Goal: Information Seeking & Learning: Learn about a topic

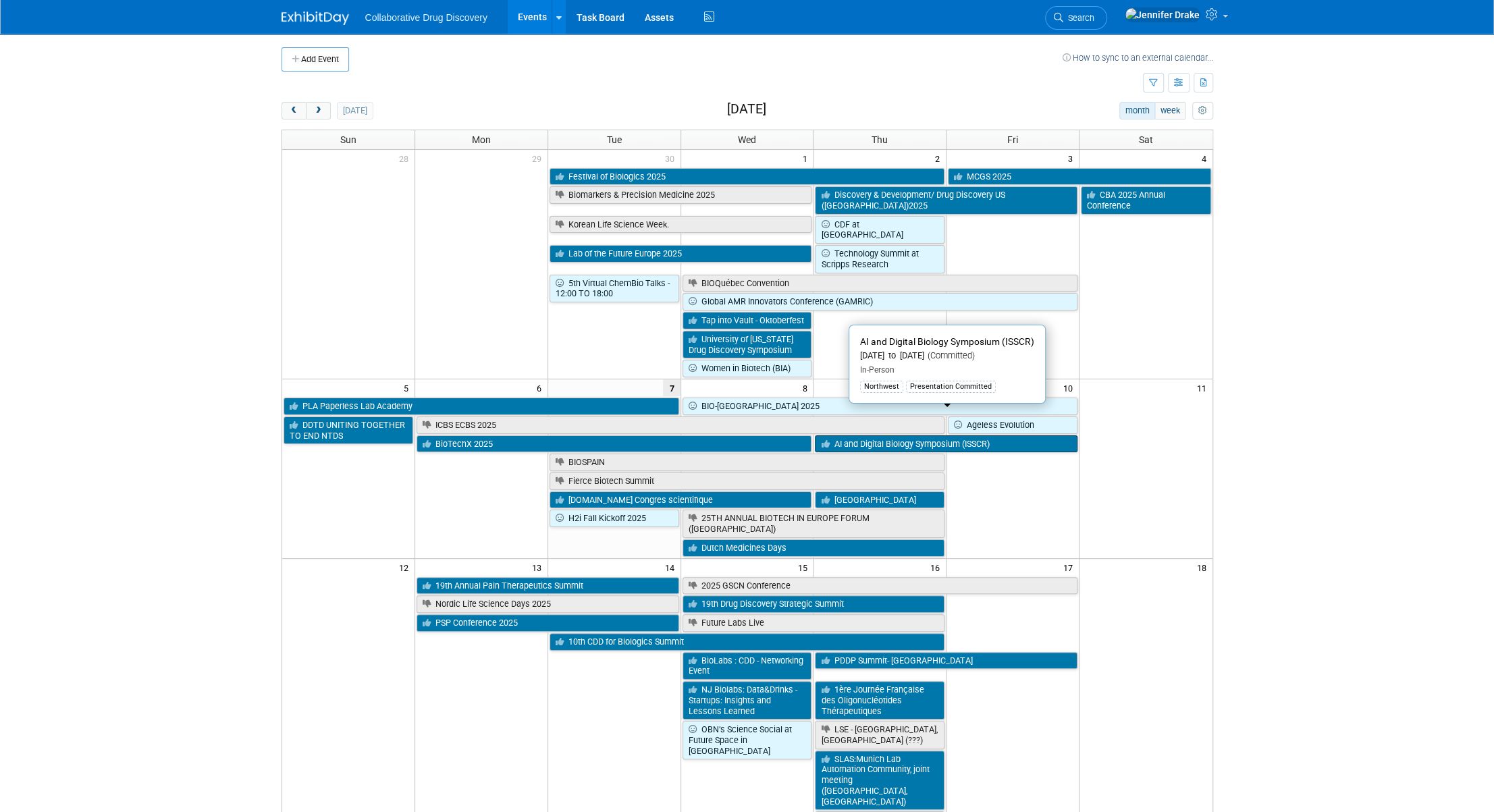
click at [1032, 436] on link "AI and Digital Biology Symposium (ISSCR)" at bounding box center [946, 444] width 263 height 18
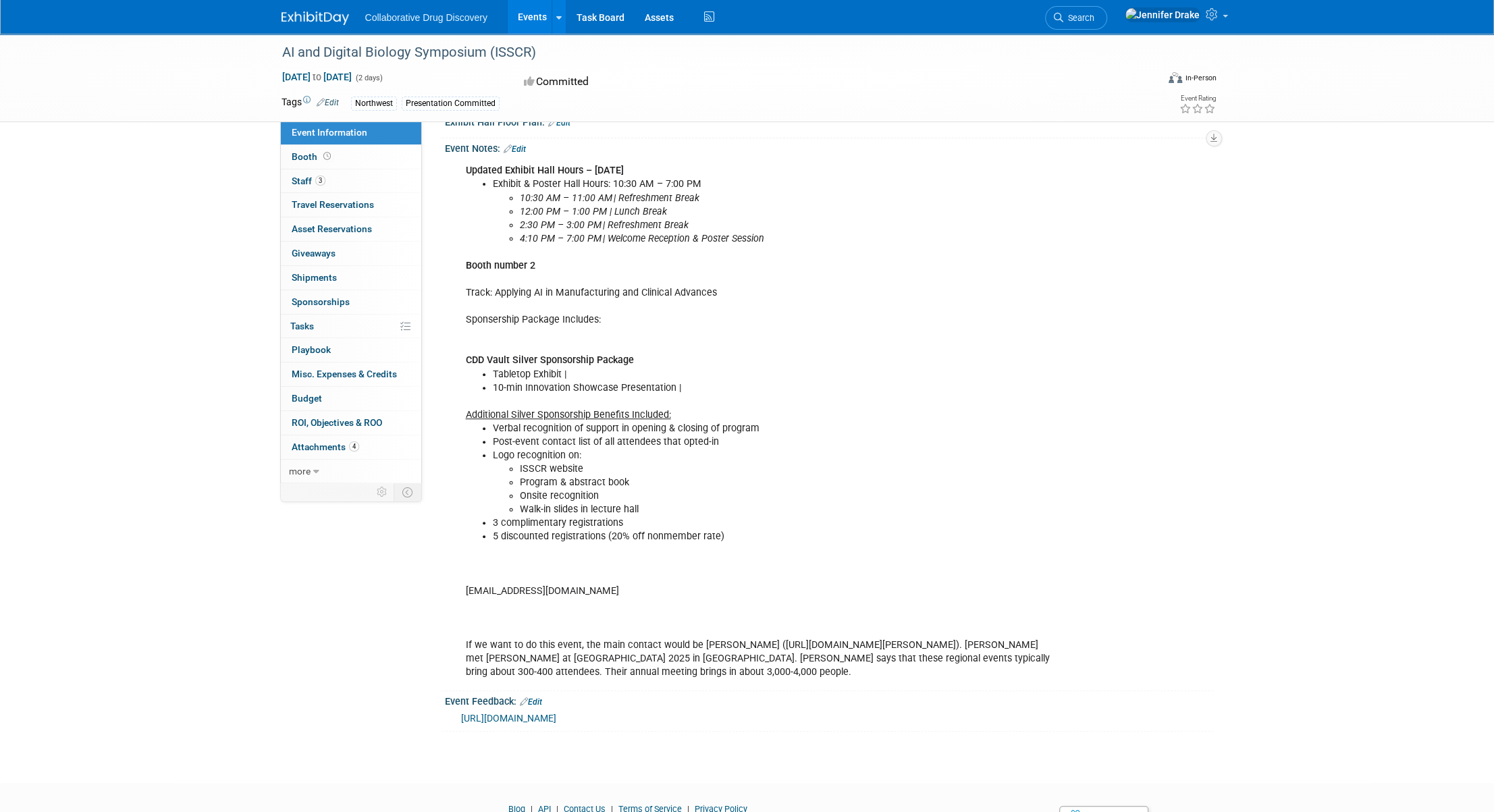
scroll to position [383, 0]
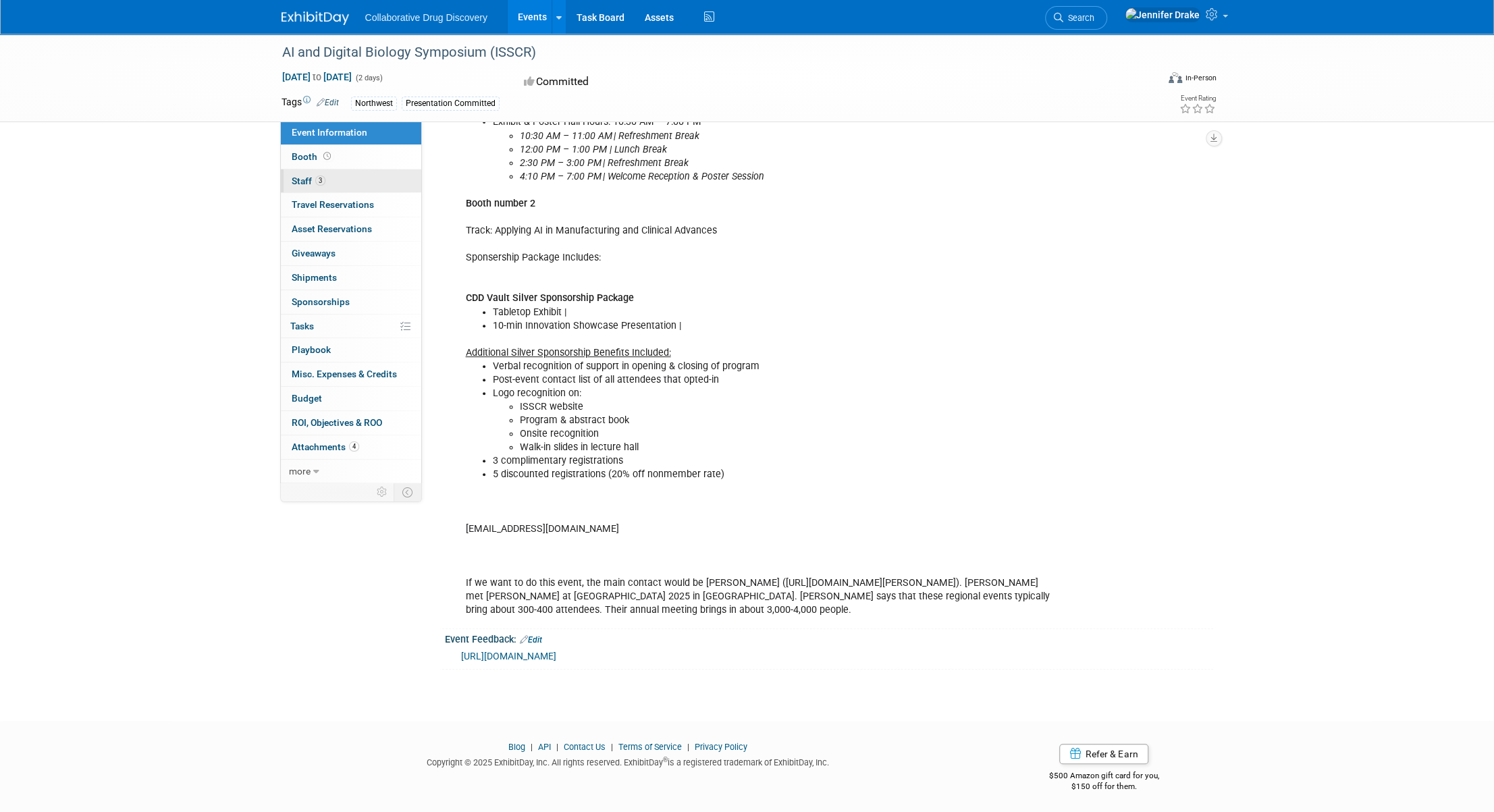
click at [348, 189] on link "3 Staff 3" at bounding box center [351, 181] width 140 height 24
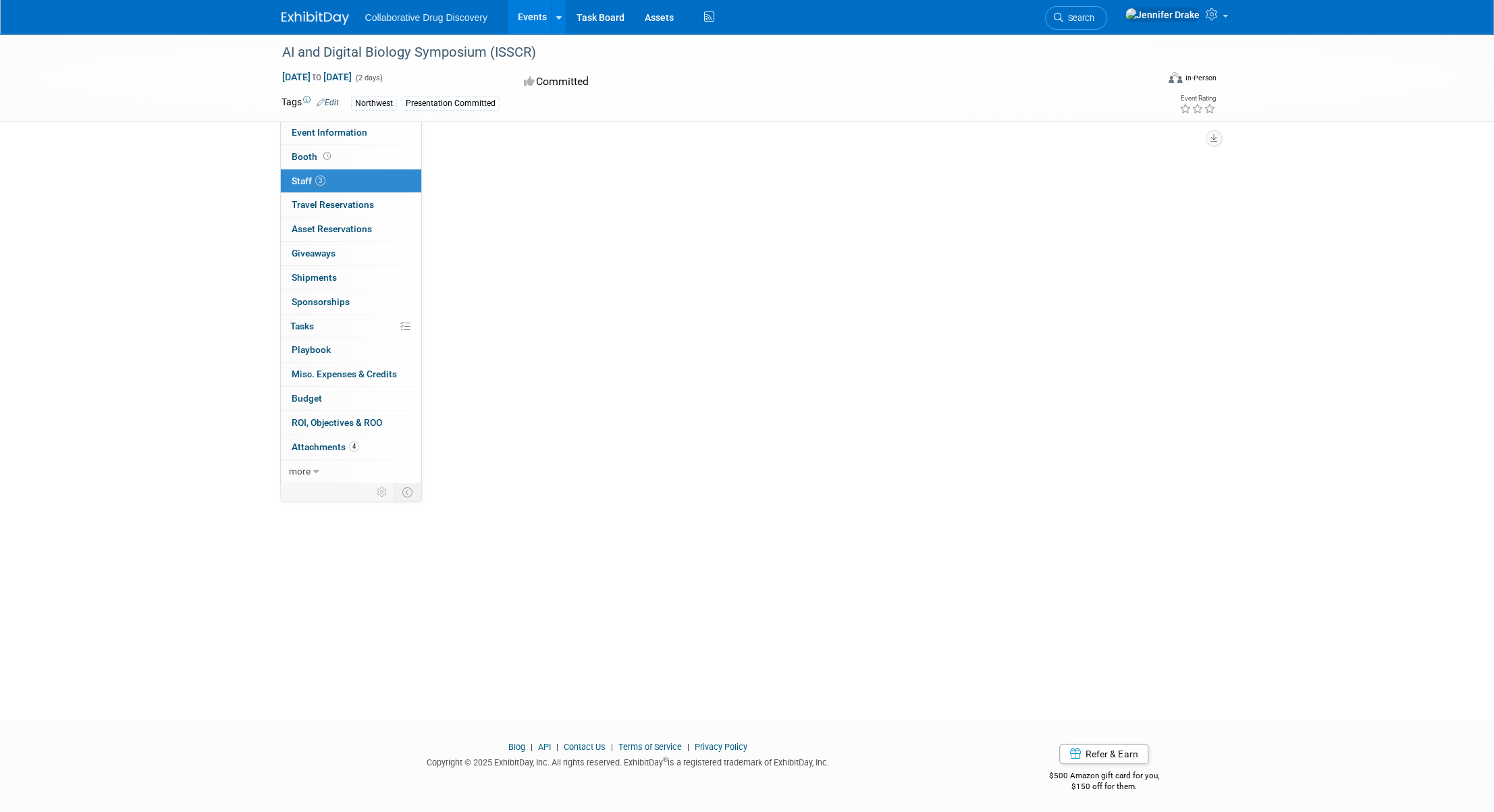
scroll to position [0, 0]
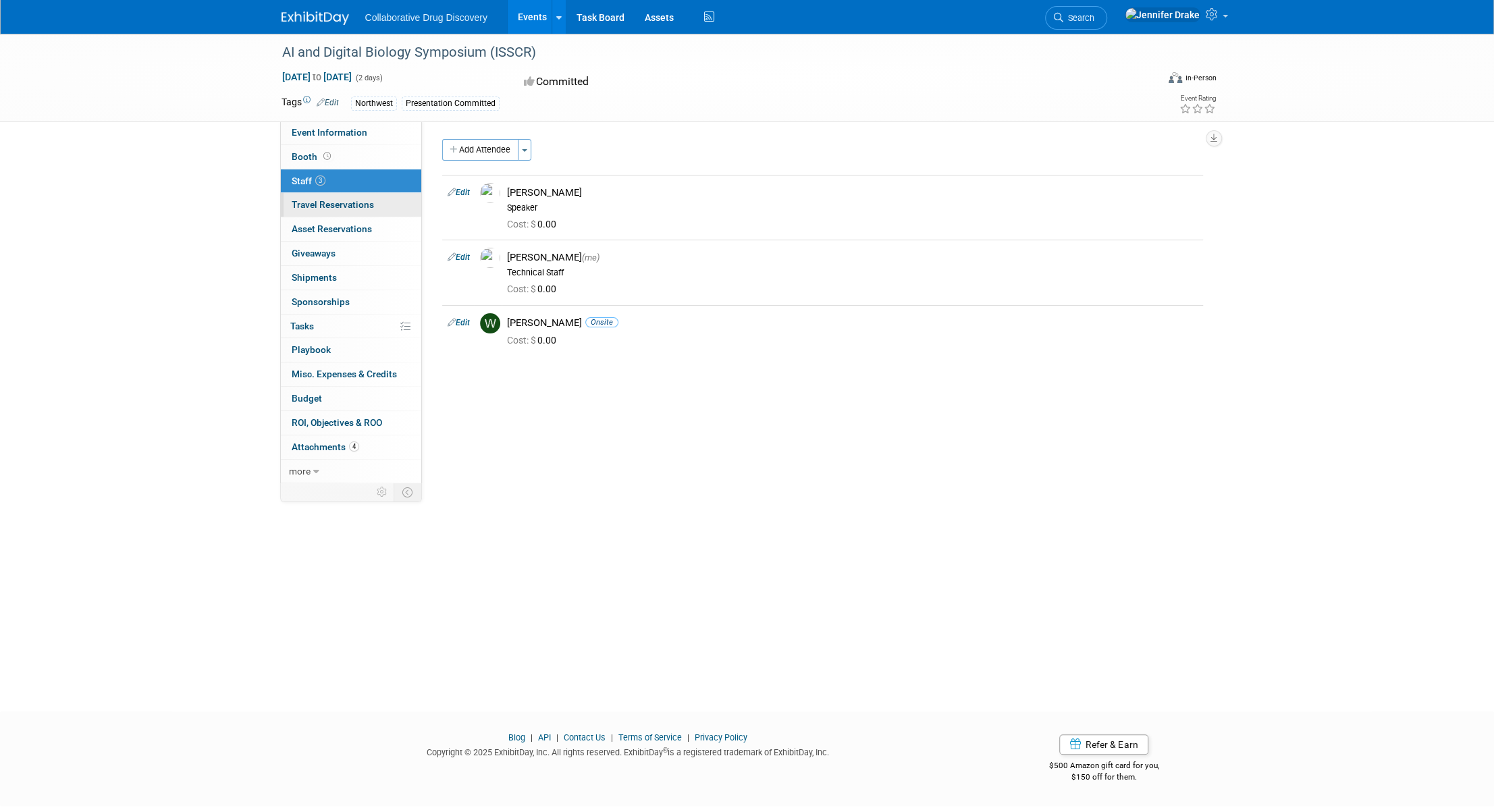
click at [374, 200] on link "0 Travel Reservations 0" at bounding box center [351, 205] width 140 height 24
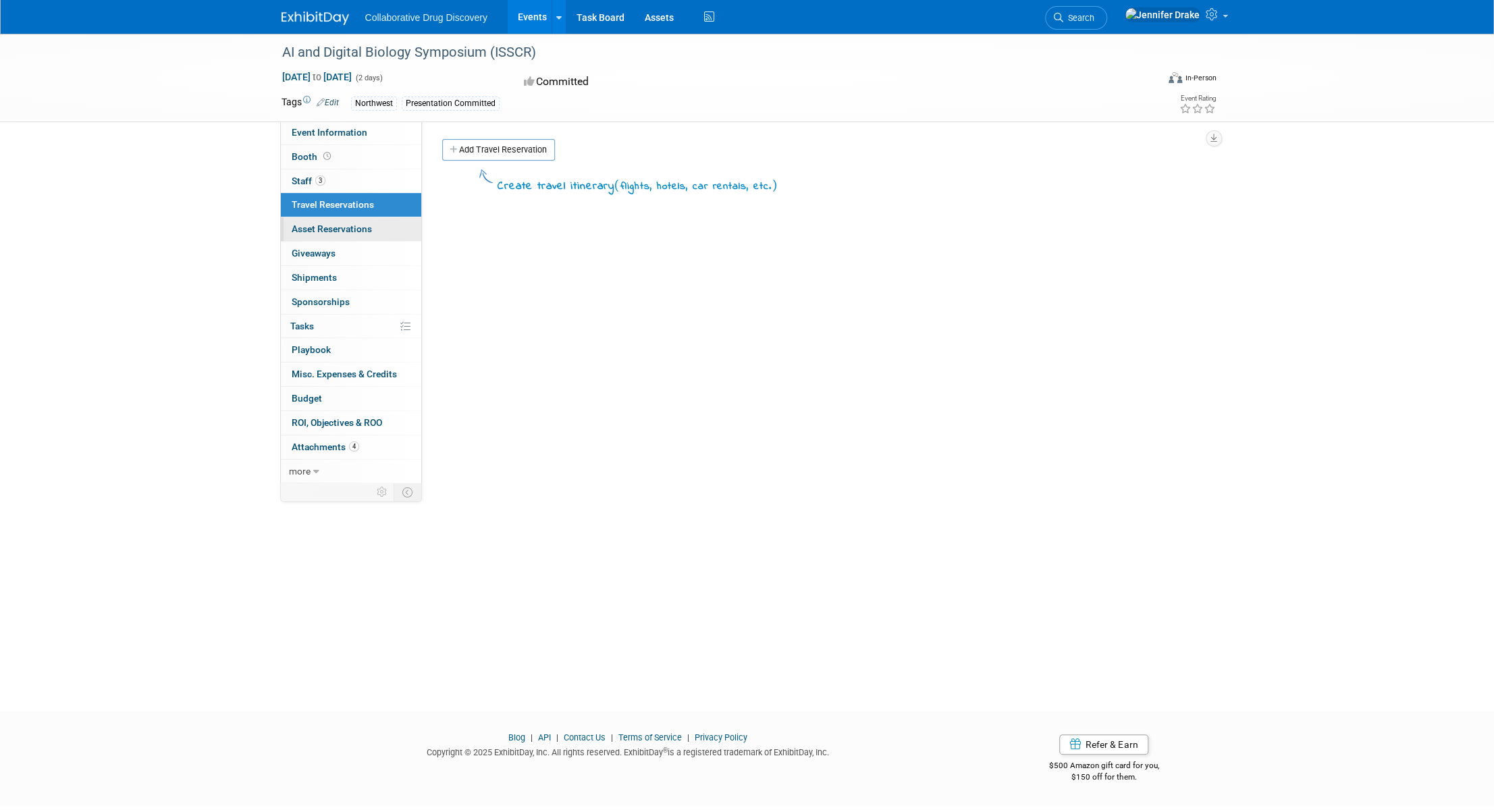
click at [390, 220] on link "0 Asset Reservations 0" at bounding box center [351, 228] width 140 height 24
click at [354, 255] on link "0 Giveaways 0" at bounding box center [351, 253] width 140 height 24
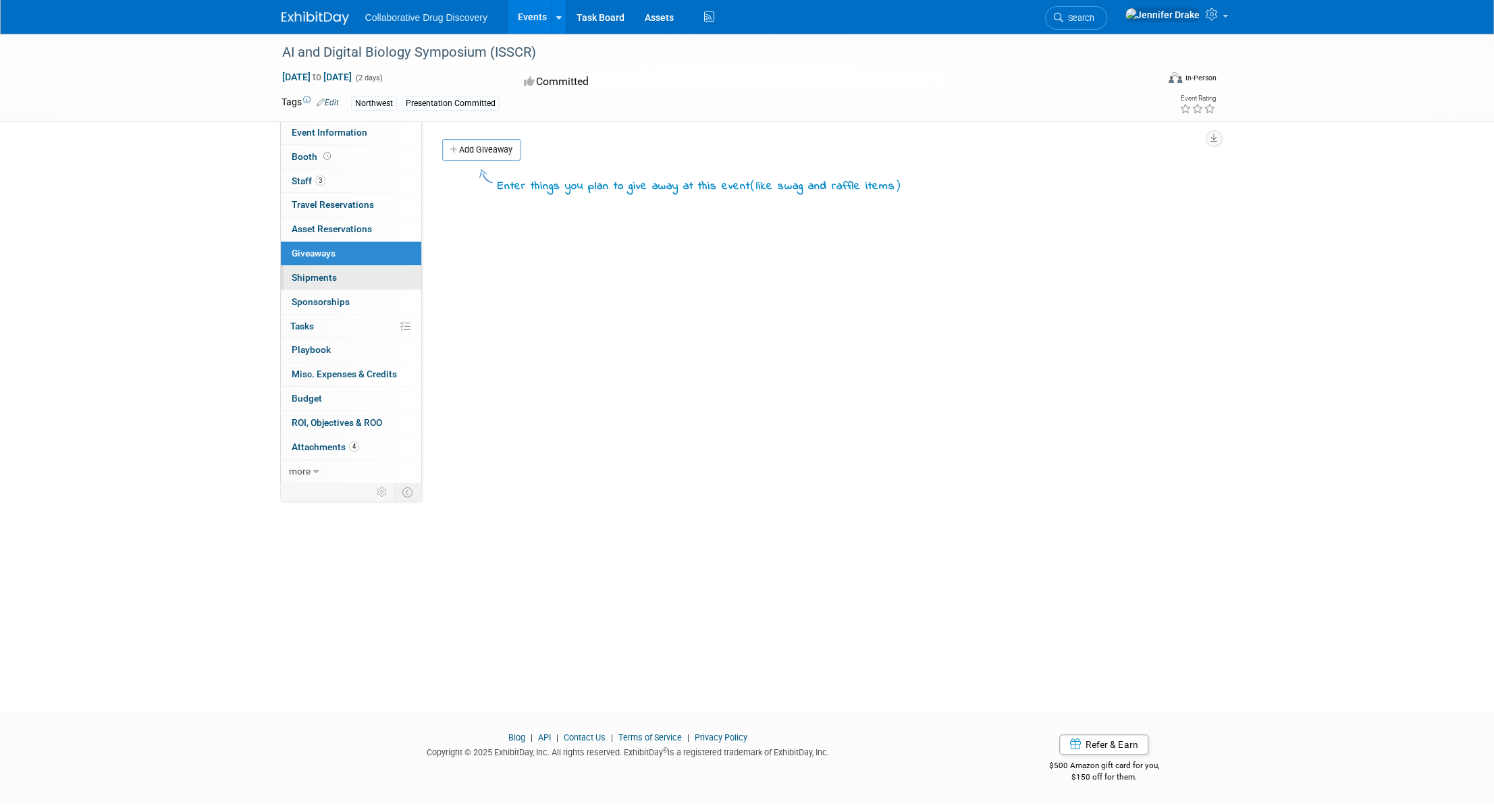
click at [353, 276] on link "0 Shipments 0" at bounding box center [351, 277] width 140 height 24
click at [375, 438] on link "4 Attachments 4" at bounding box center [351, 447] width 140 height 24
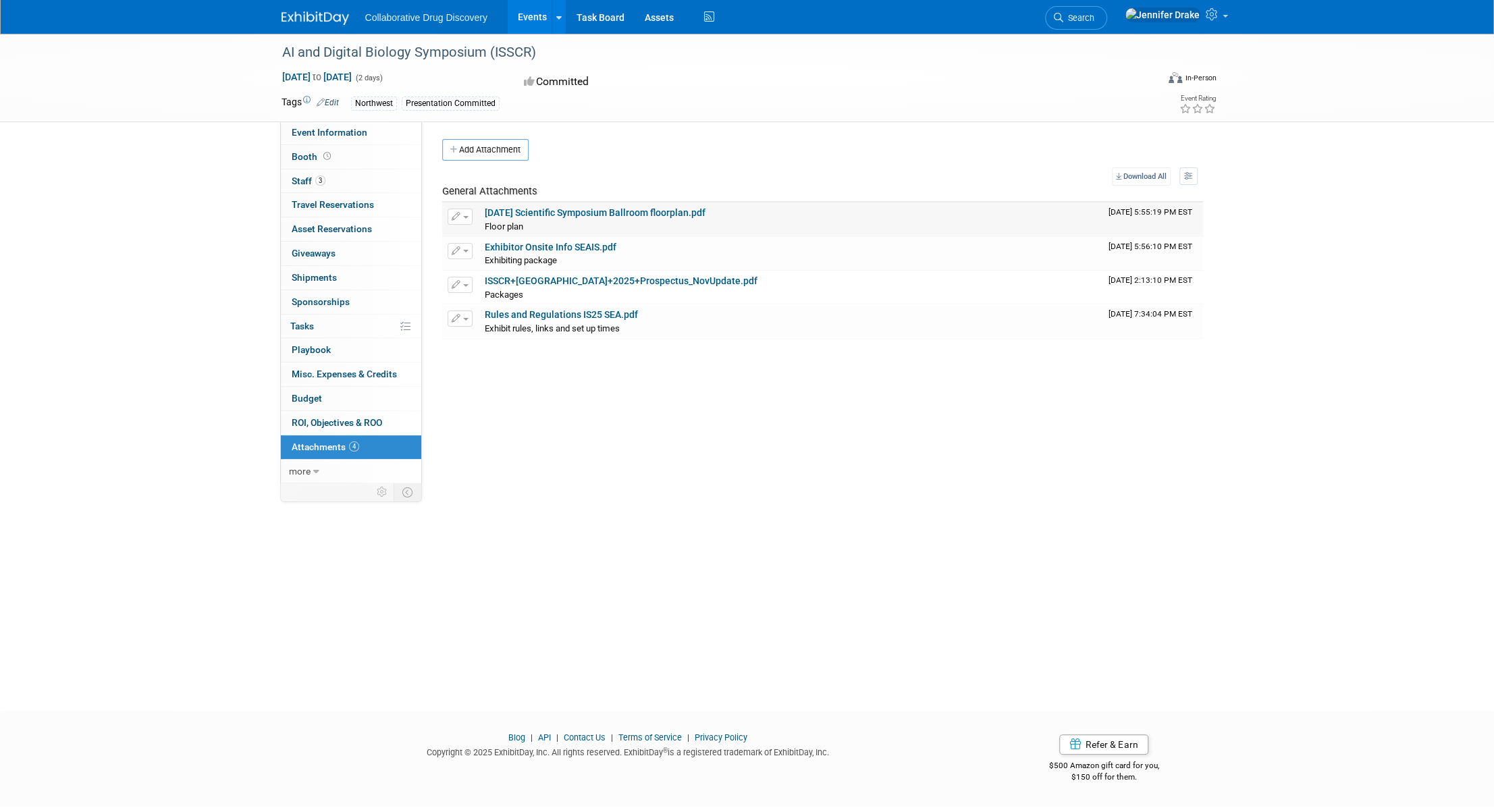
click at [563, 211] on link "10.8.25 Scientific Symposium Ballroom floorplan.pdf" at bounding box center [595, 213] width 221 height 10
click at [580, 243] on link "Exhibitor Onsite Info SEAIS.pdf" at bounding box center [551, 247] width 131 height 10
click at [581, 279] on link "ISSCR+Seattle+2025+Prospectus_NovUpdate.pdf" at bounding box center [621, 281] width 273 height 10
click at [572, 309] on link "Rules and Regulations IS25 SEA.pdf" at bounding box center [561, 314] width 153 height 10
click at [305, 469] on span "more" at bounding box center [299, 471] width 22 height 10
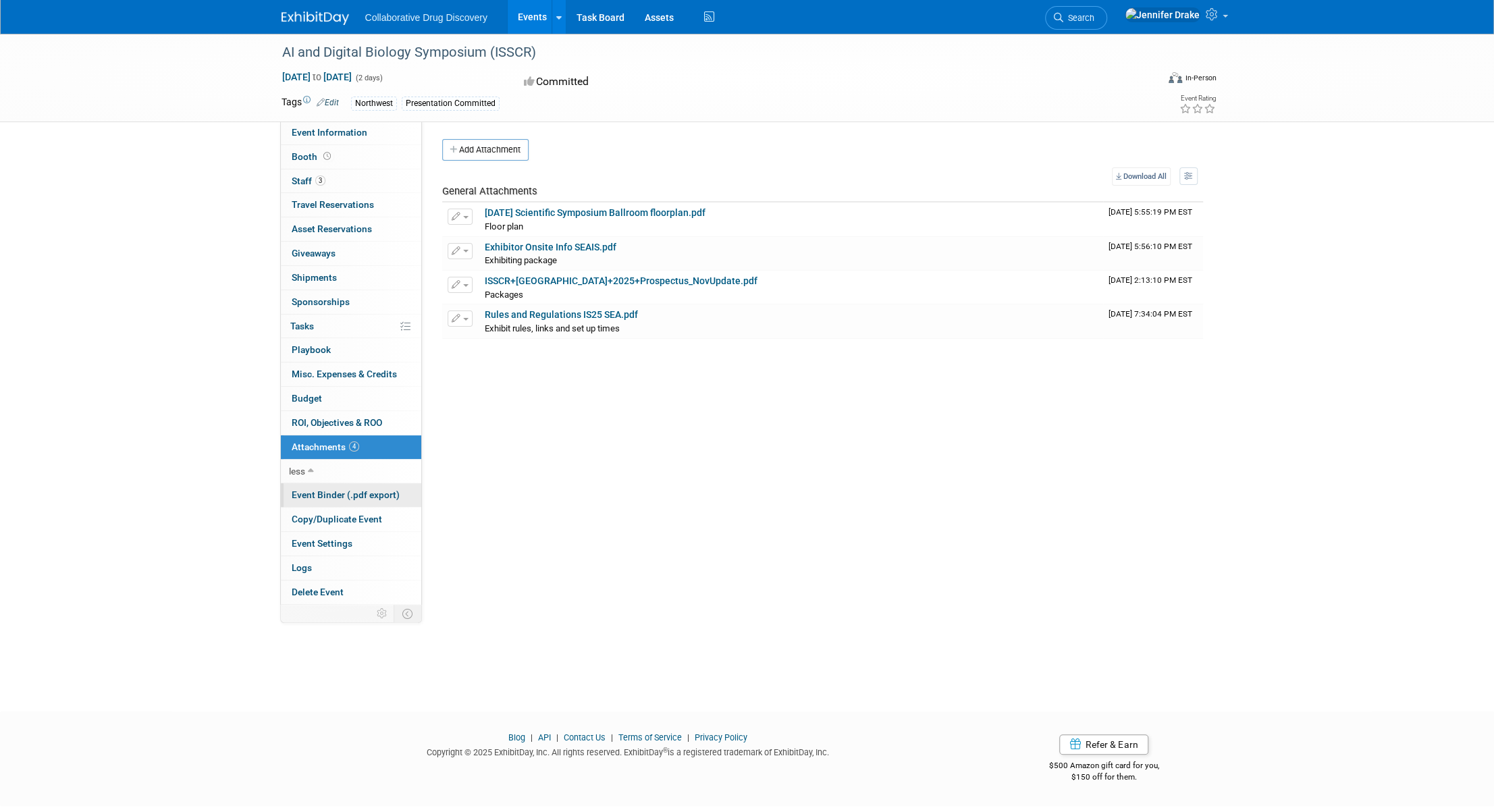
click at [304, 499] on link "Event Binder (.pdf export)" at bounding box center [351, 494] width 140 height 24
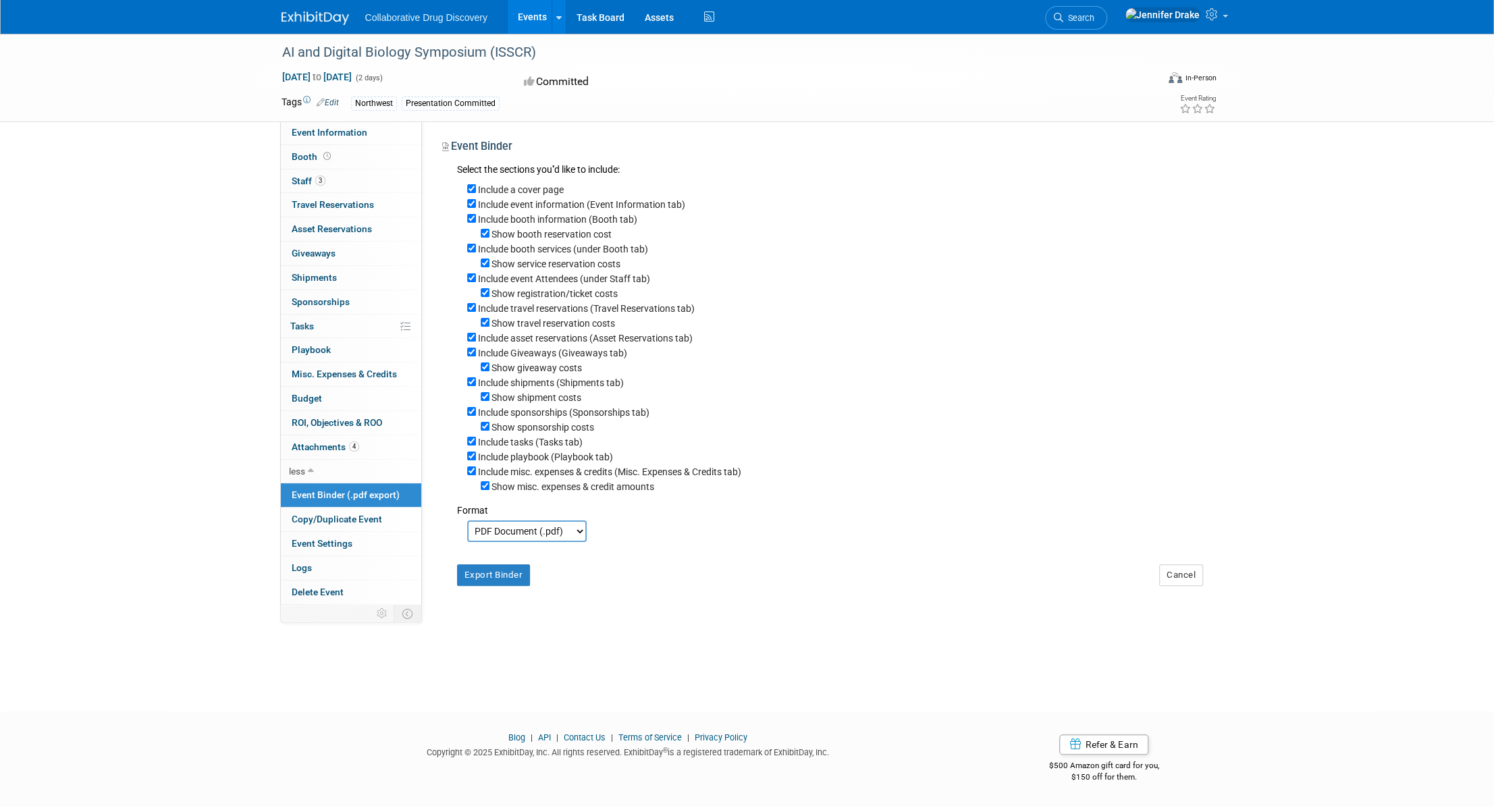
click at [527, 24] on link "Events" at bounding box center [532, 17] width 49 height 34
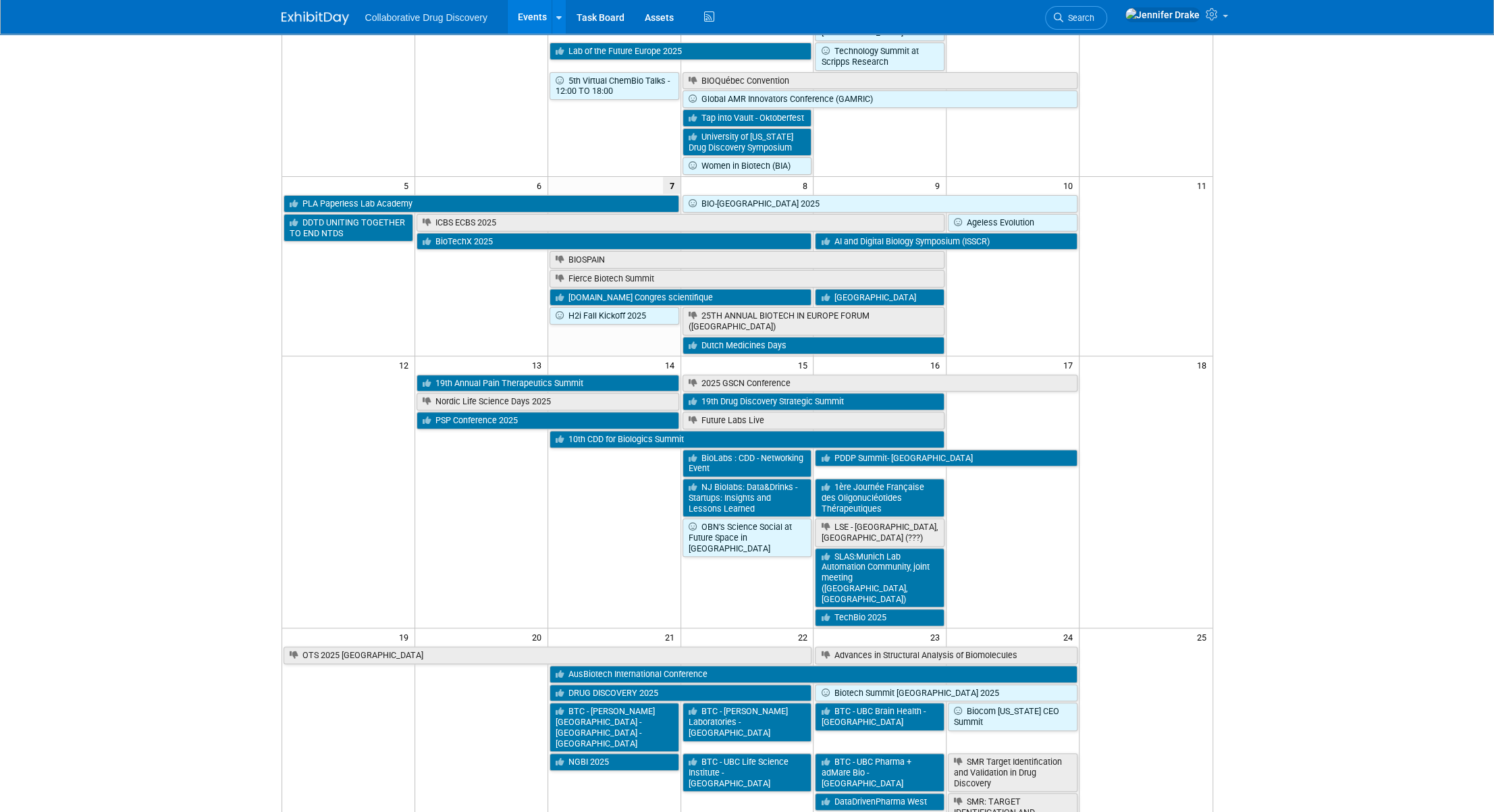
scroll to position [338, 0]
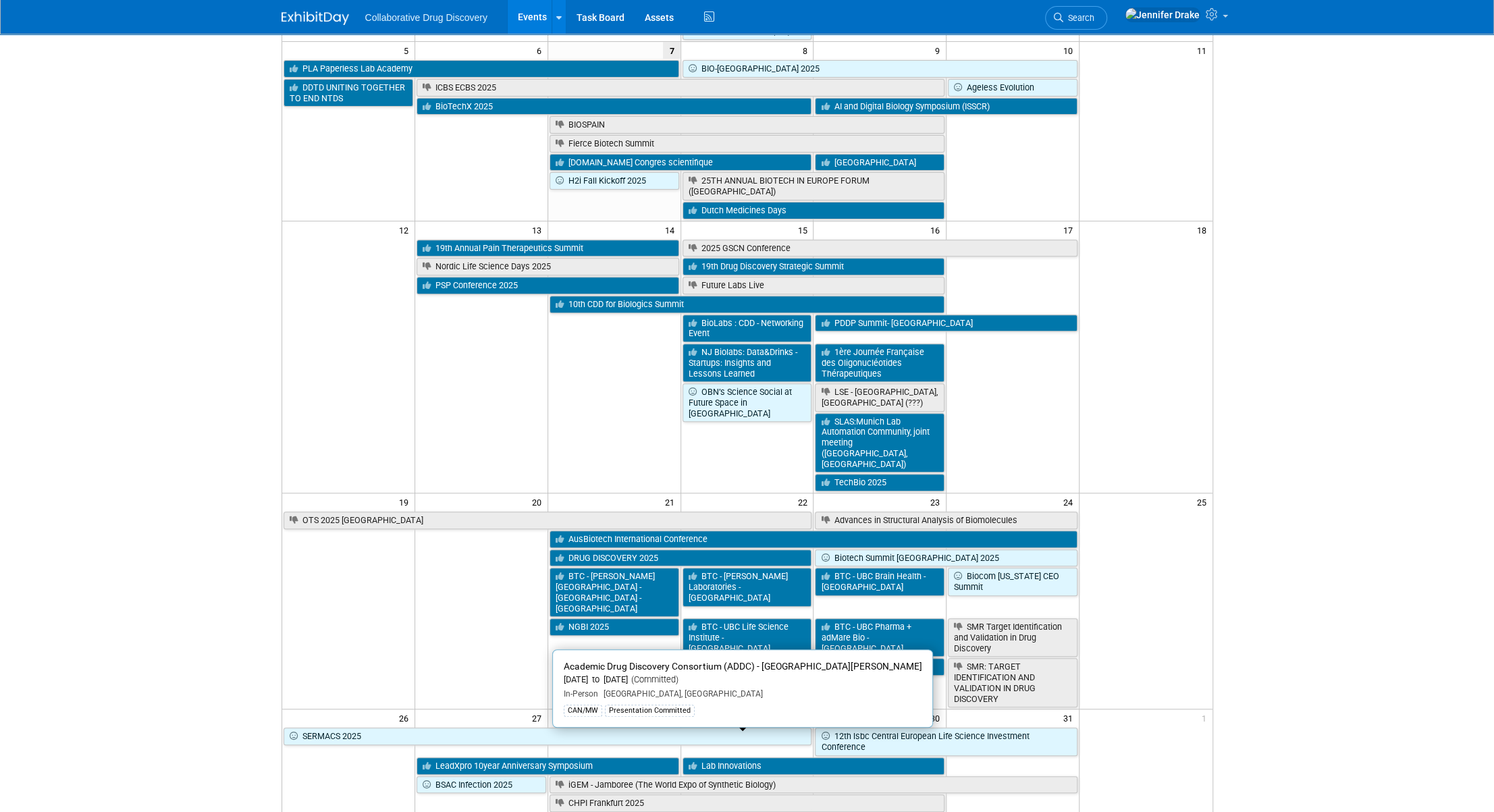
click at [787, 811] on link "Academic Drug Discovery Consortium (ADDC) - [GEOGRAPHIC_DATA][PERSON_NAME]" at bounding box center [681, 828] width 263 height 28
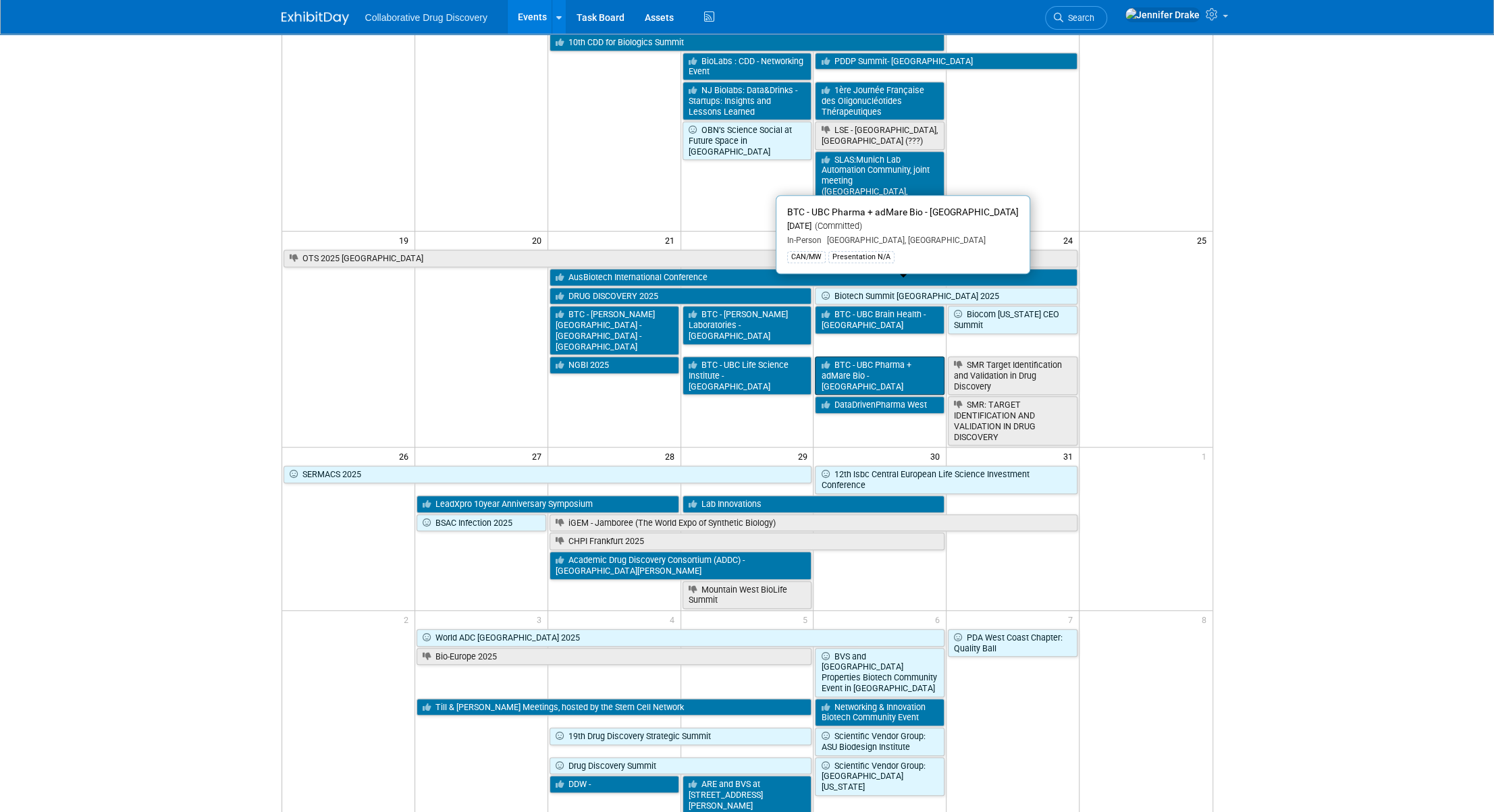
scroll to position [607, 0]
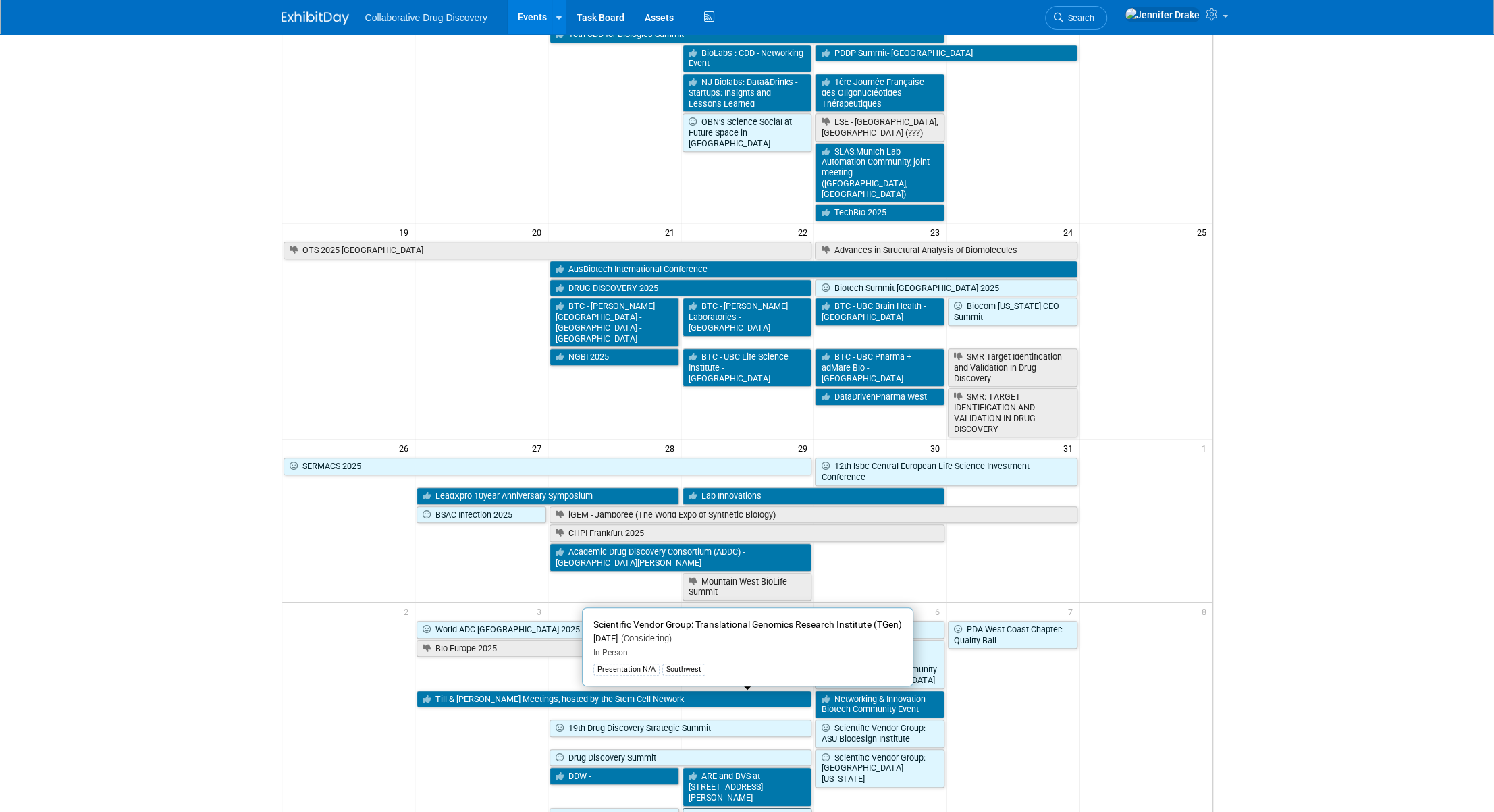
click at [768, 808] on link "Scientific Vendor Group: Translational Genomics Research Institute (TGen)" at bounding box center [747, 827] width 130 height 38
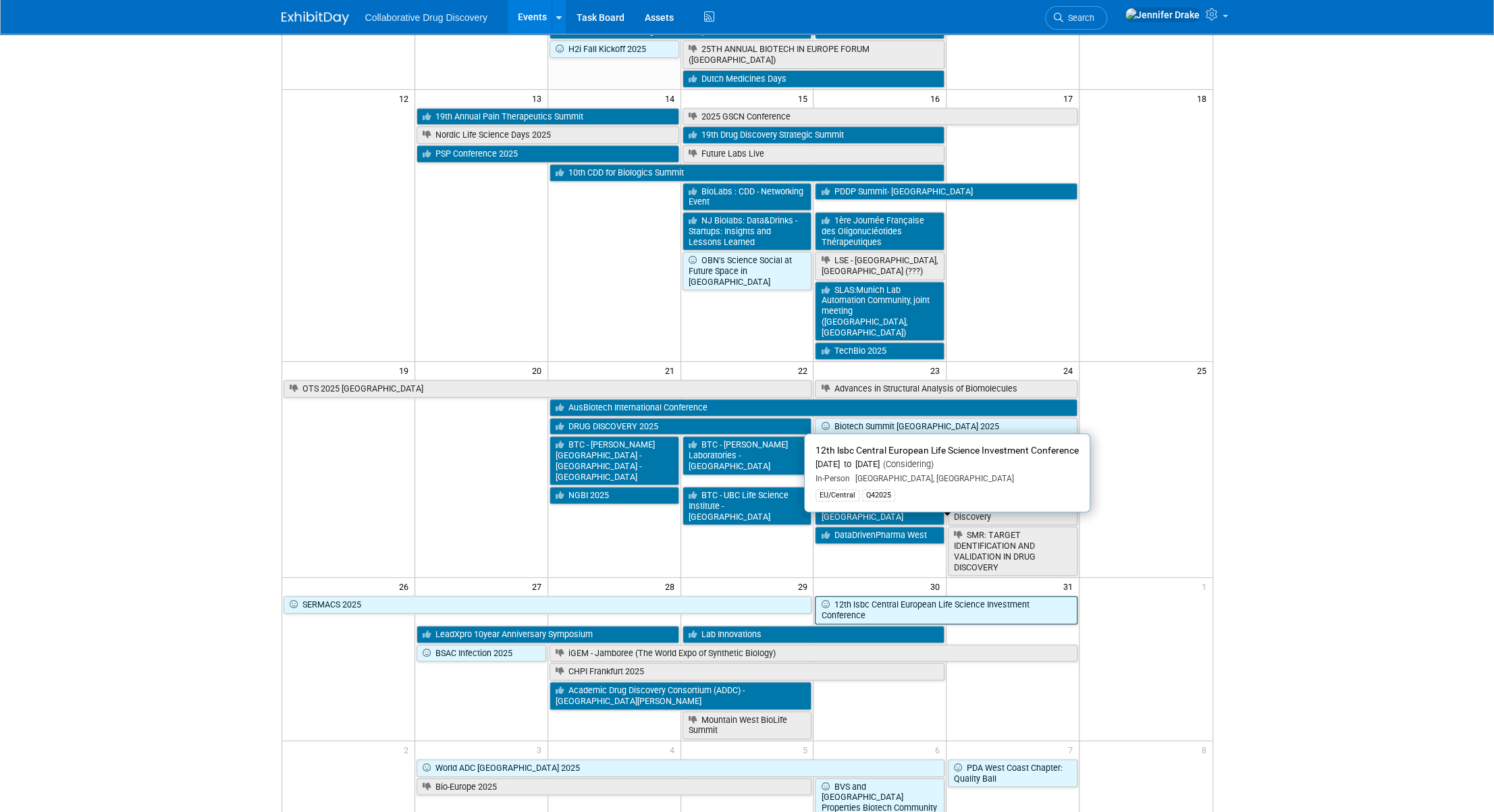
scroll to position [0, 0]
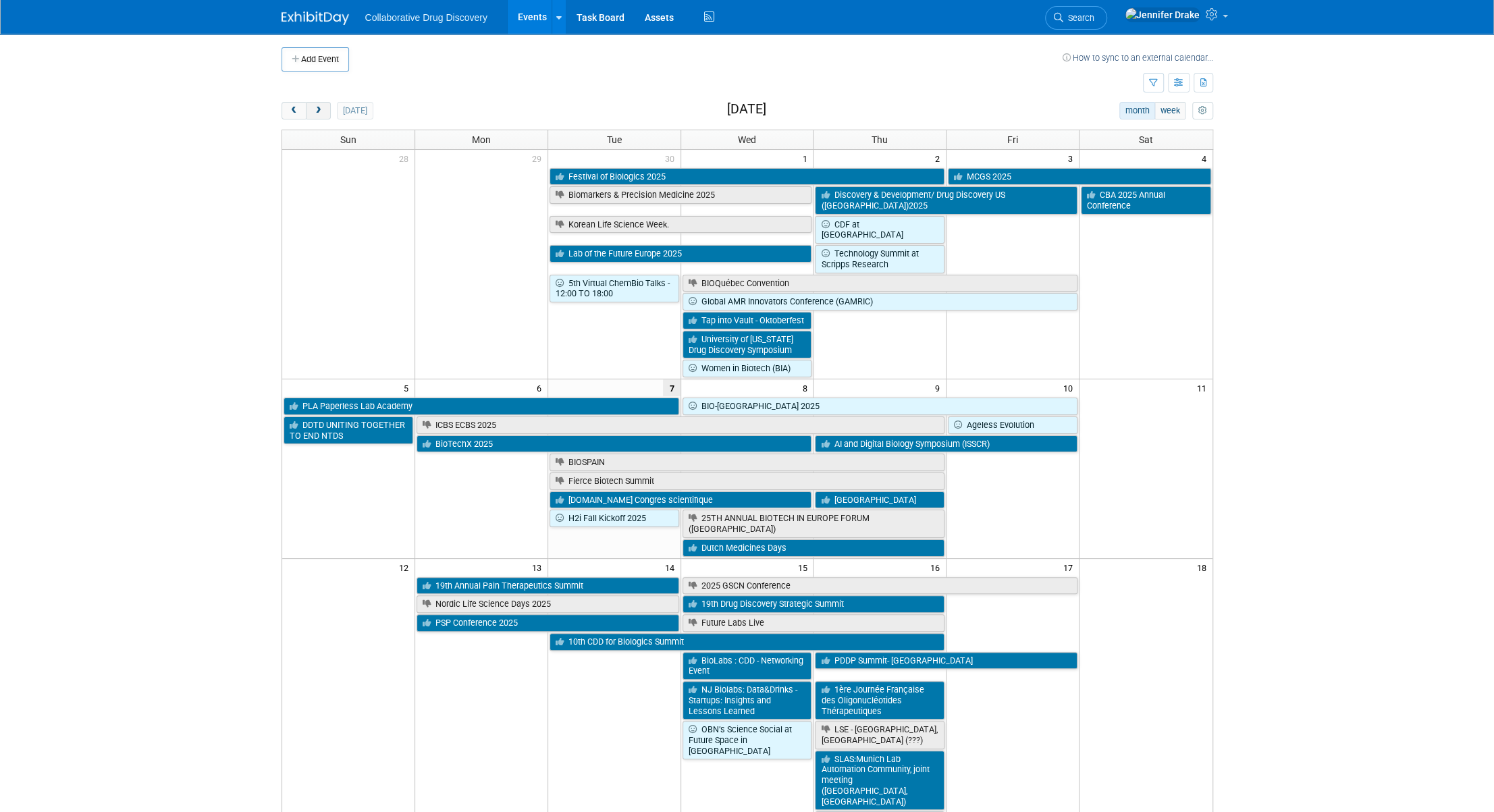
click at [313, 109] on span "next" at bounding box center [319, 111] width 11 height 9
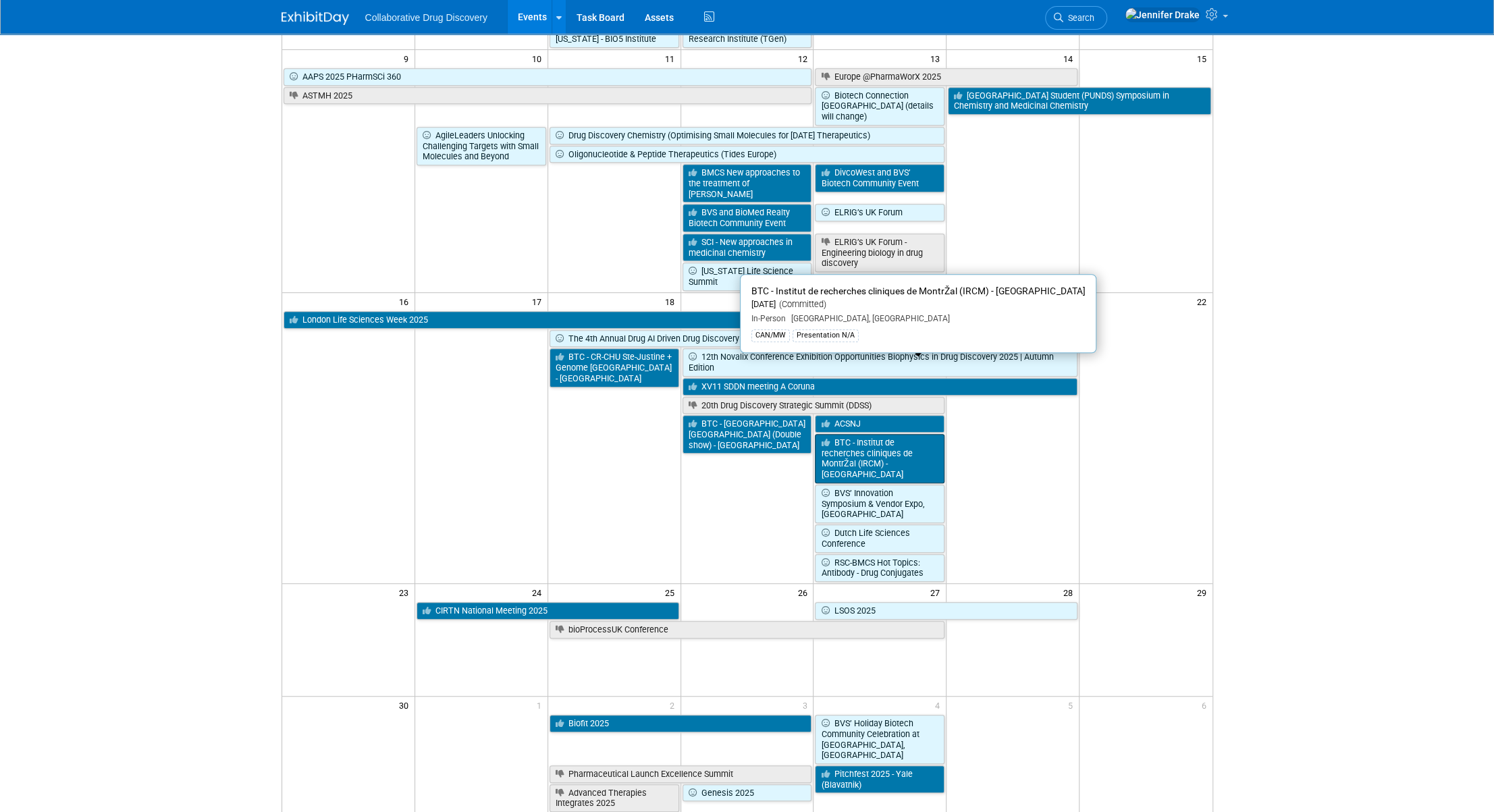
scroll to position [540, 0]
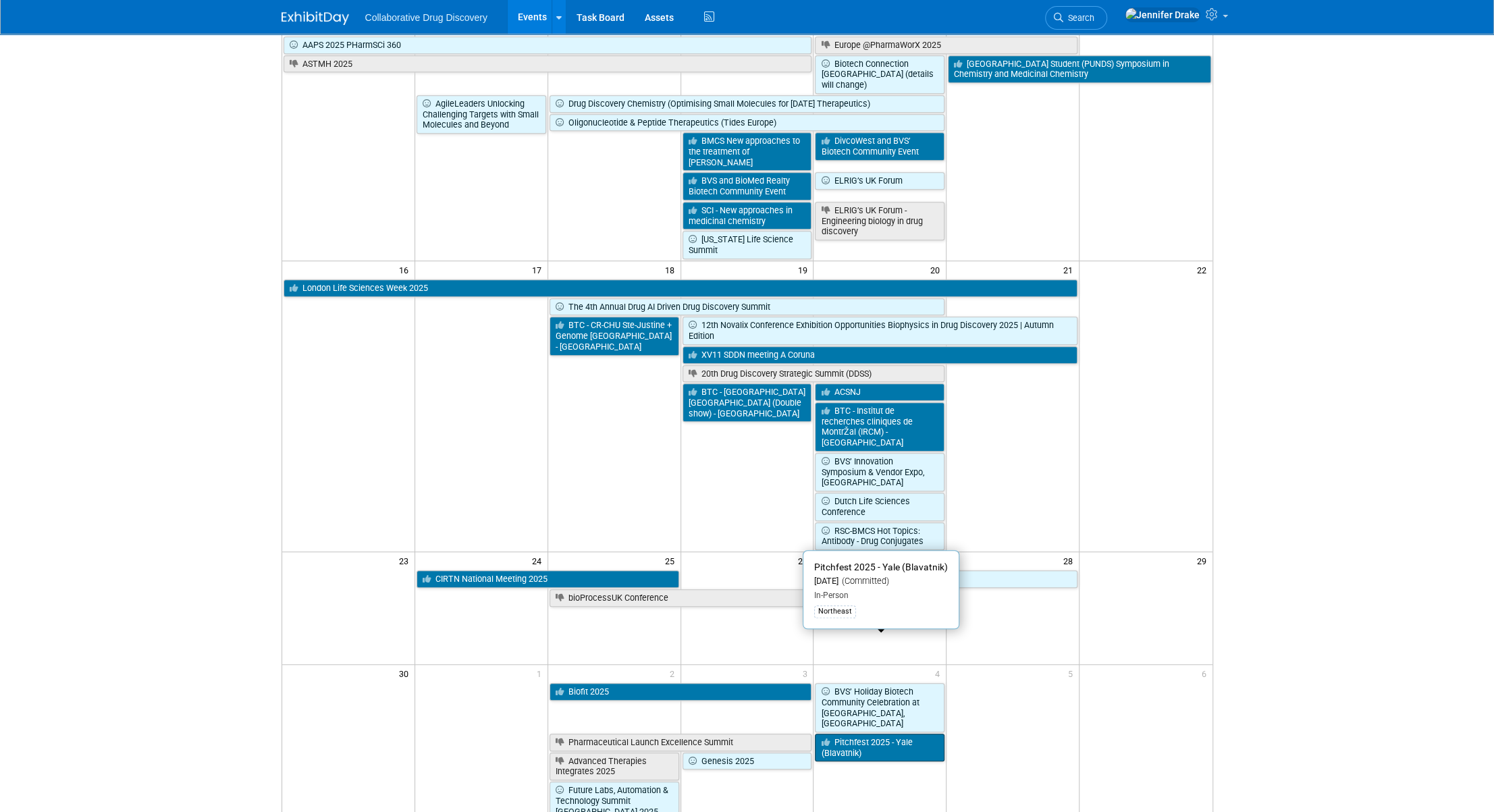
click at [851, 733] on link "Pitchfest 2025 - Yale (Blavatnik)" at bounding box center [880, 747] width 130 height 28
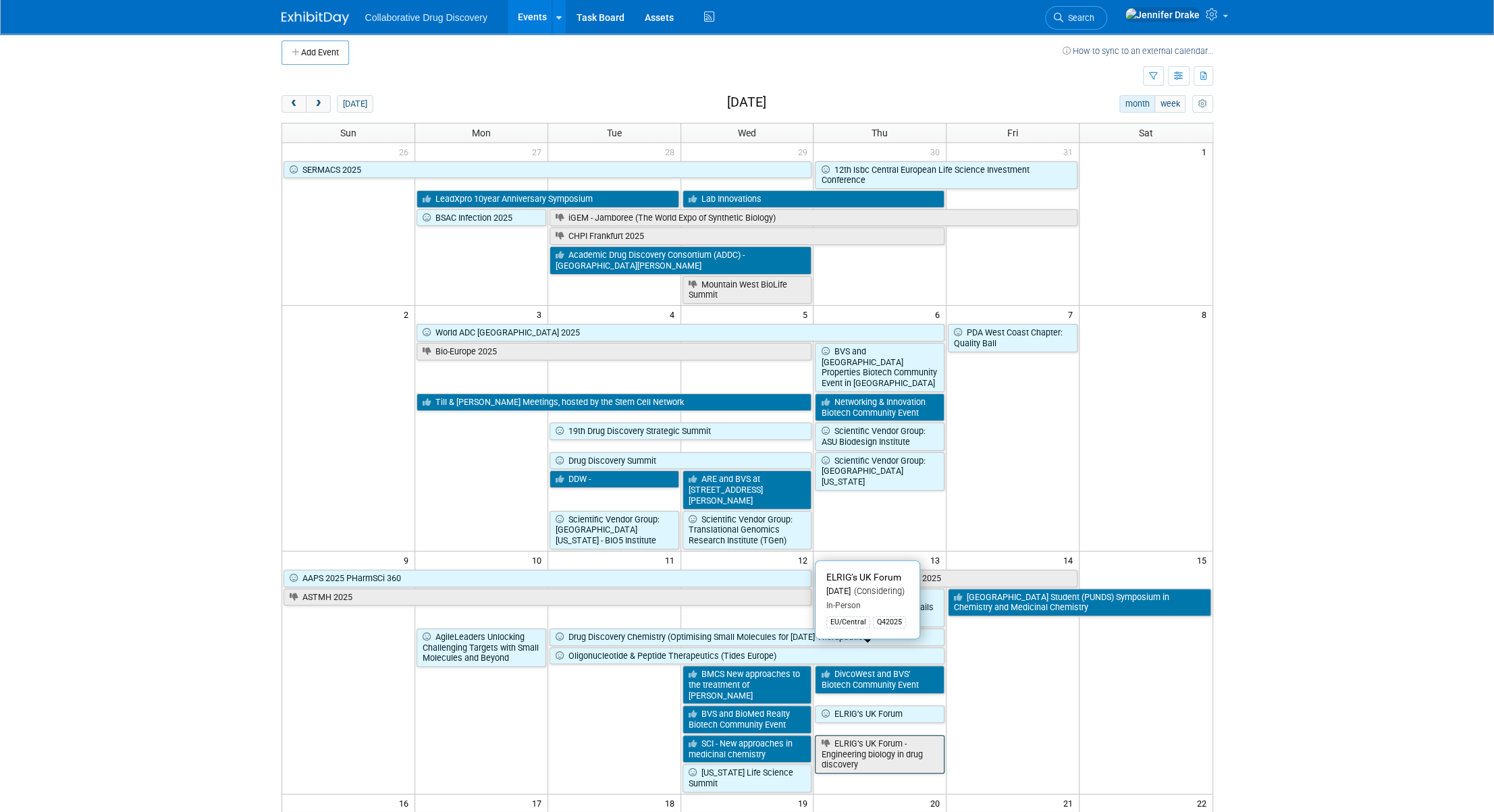
scroll to position [0, 0]
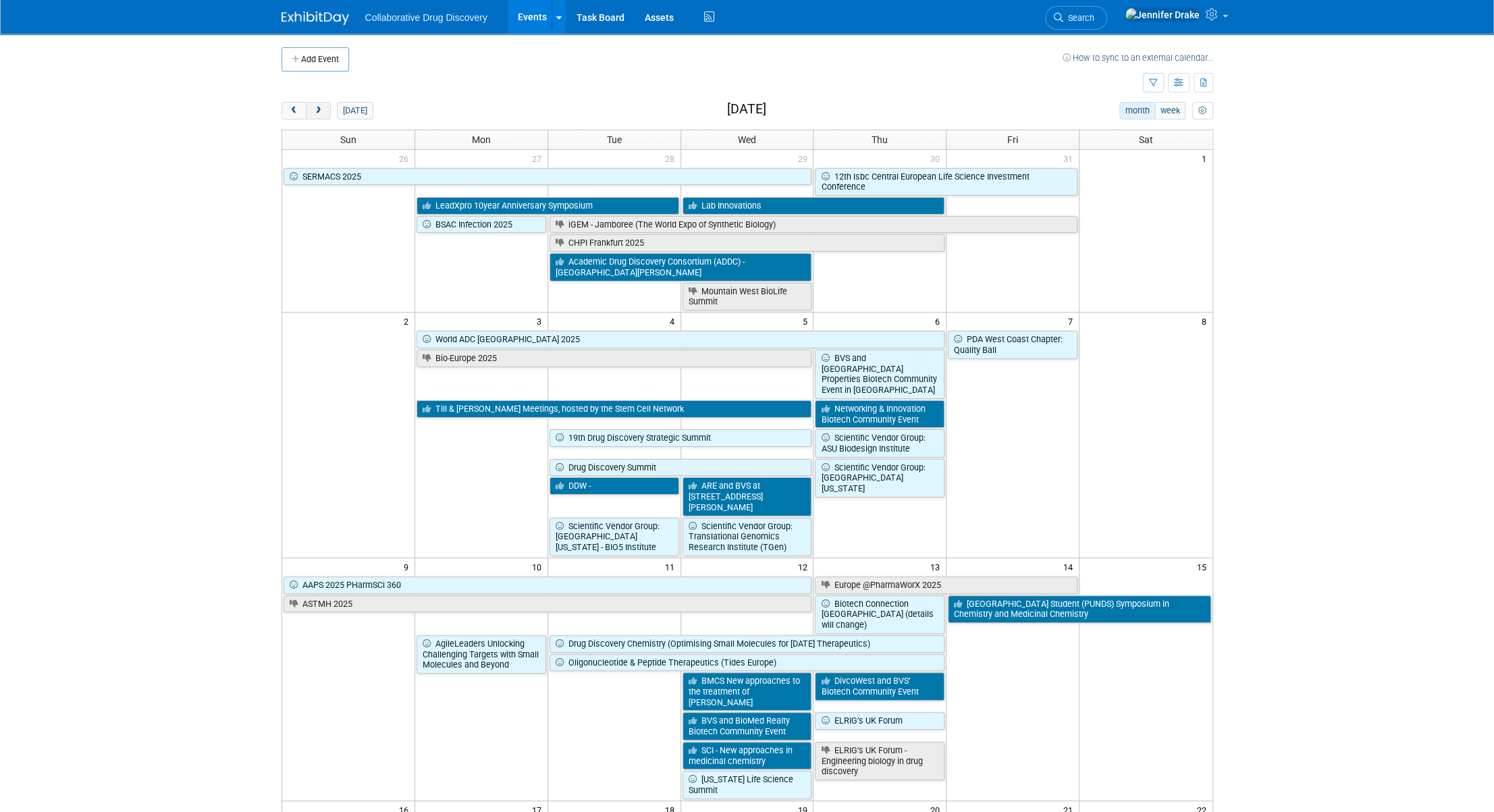
click at [319, 111] on span "next" at bounding box center [319, 111] width 11 height 9
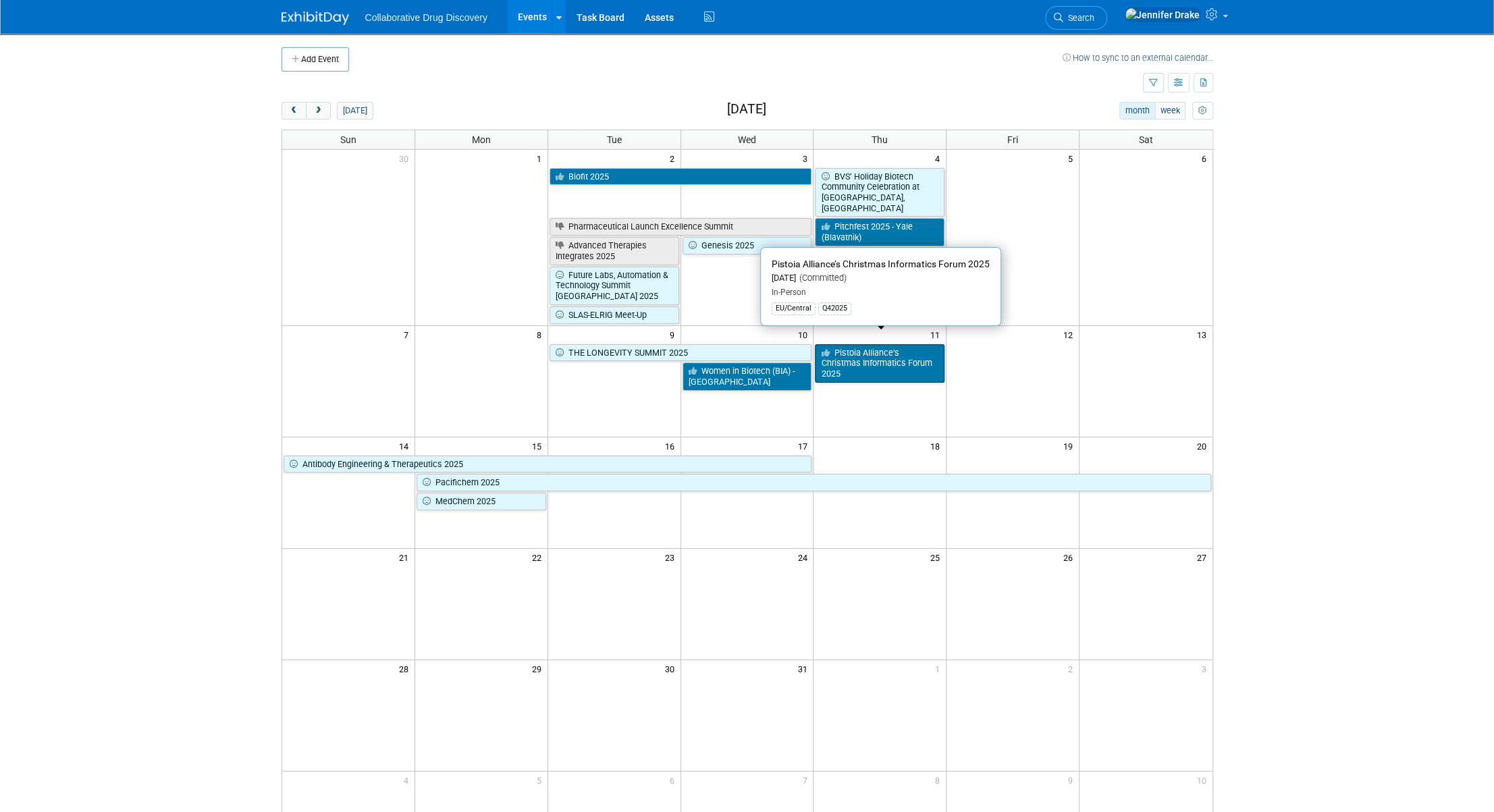
click at [929, 352] on link "Pistoia Alliance’s Christmas Informatics Forum 2025" at bounding box center [880, 363] width 130 height 38
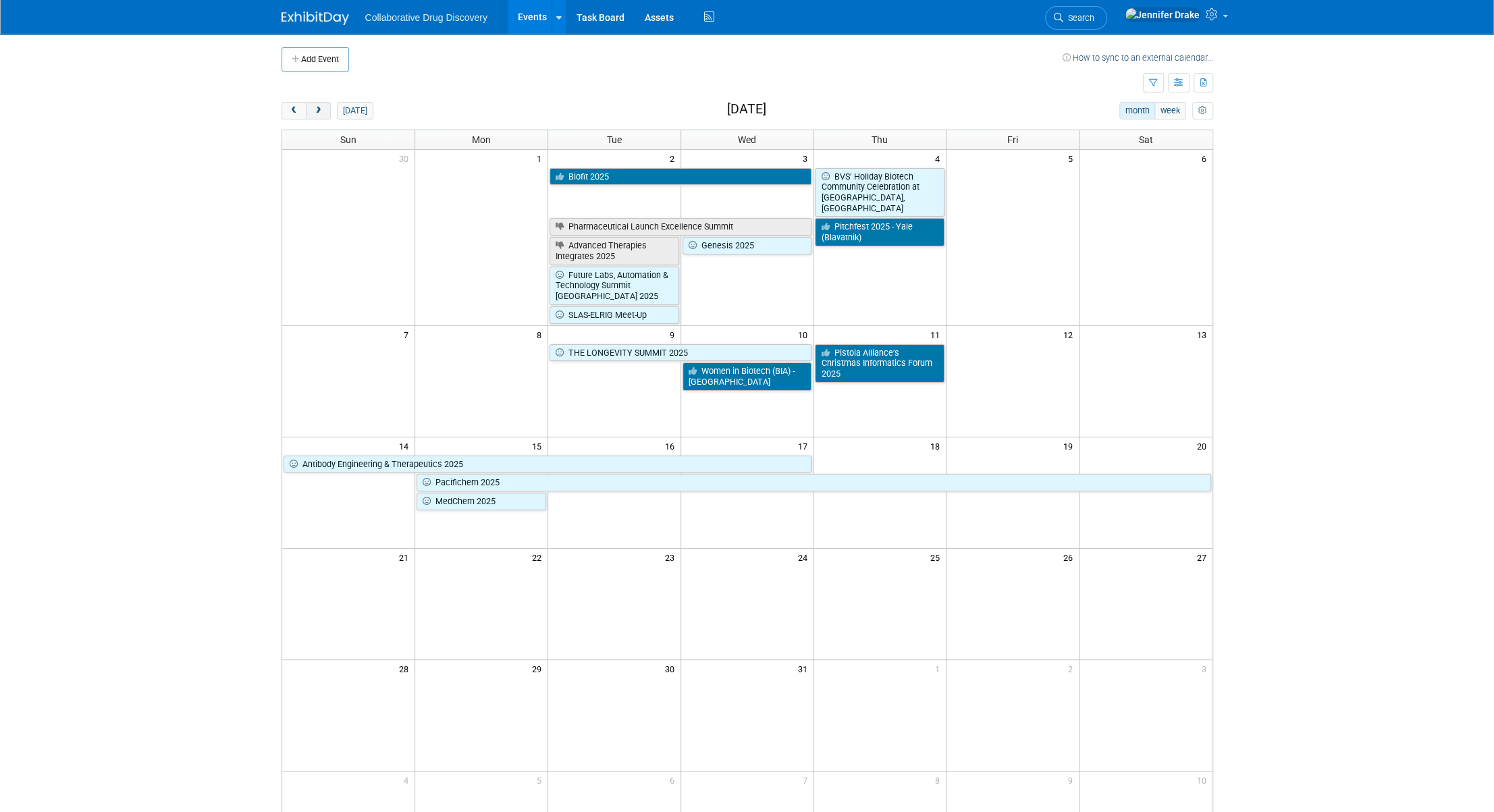
click at [314, 115] on button "next" at bounding box center [318, 110] width 25 height 18
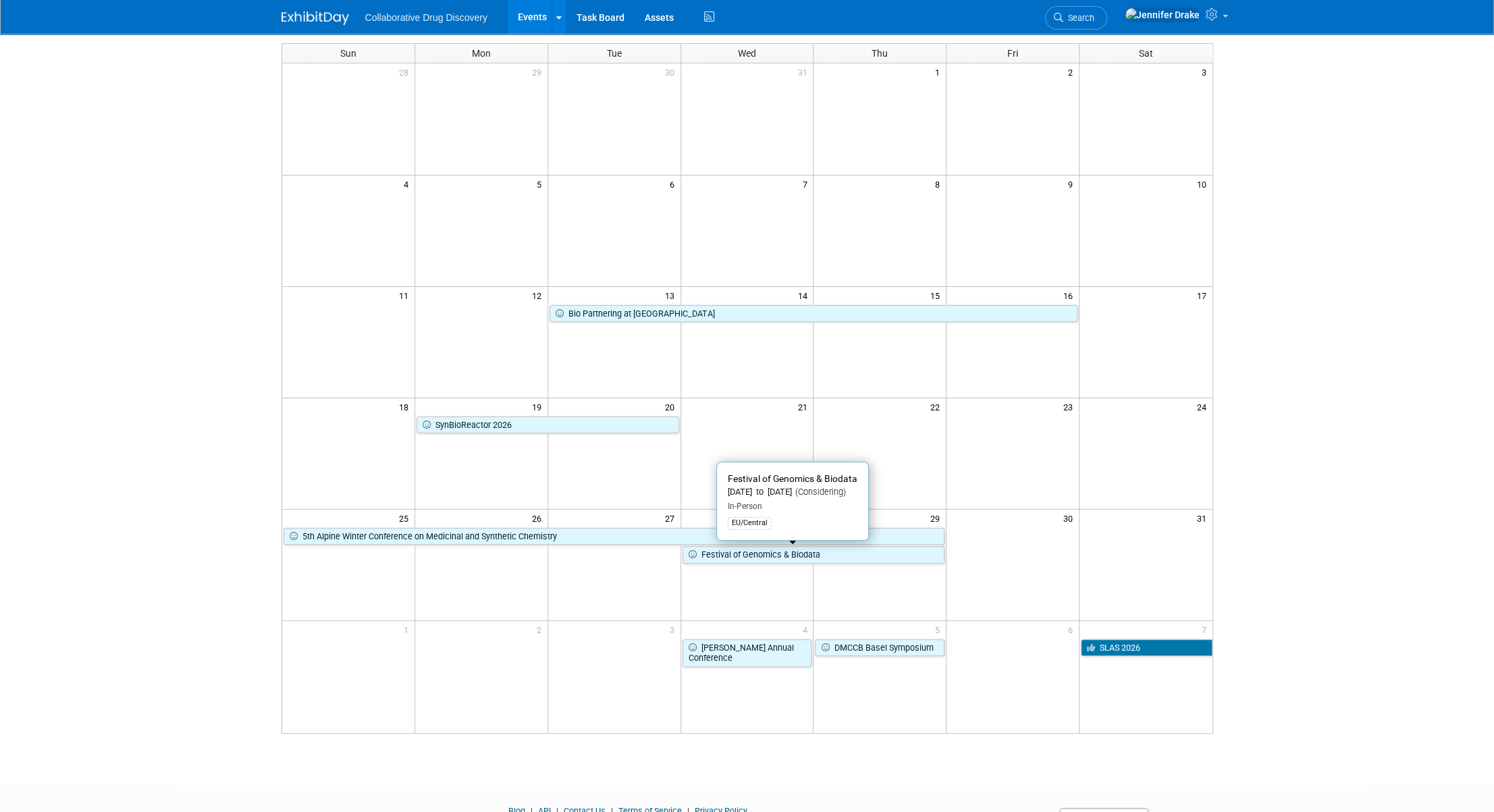
scroll to position [152, 0]
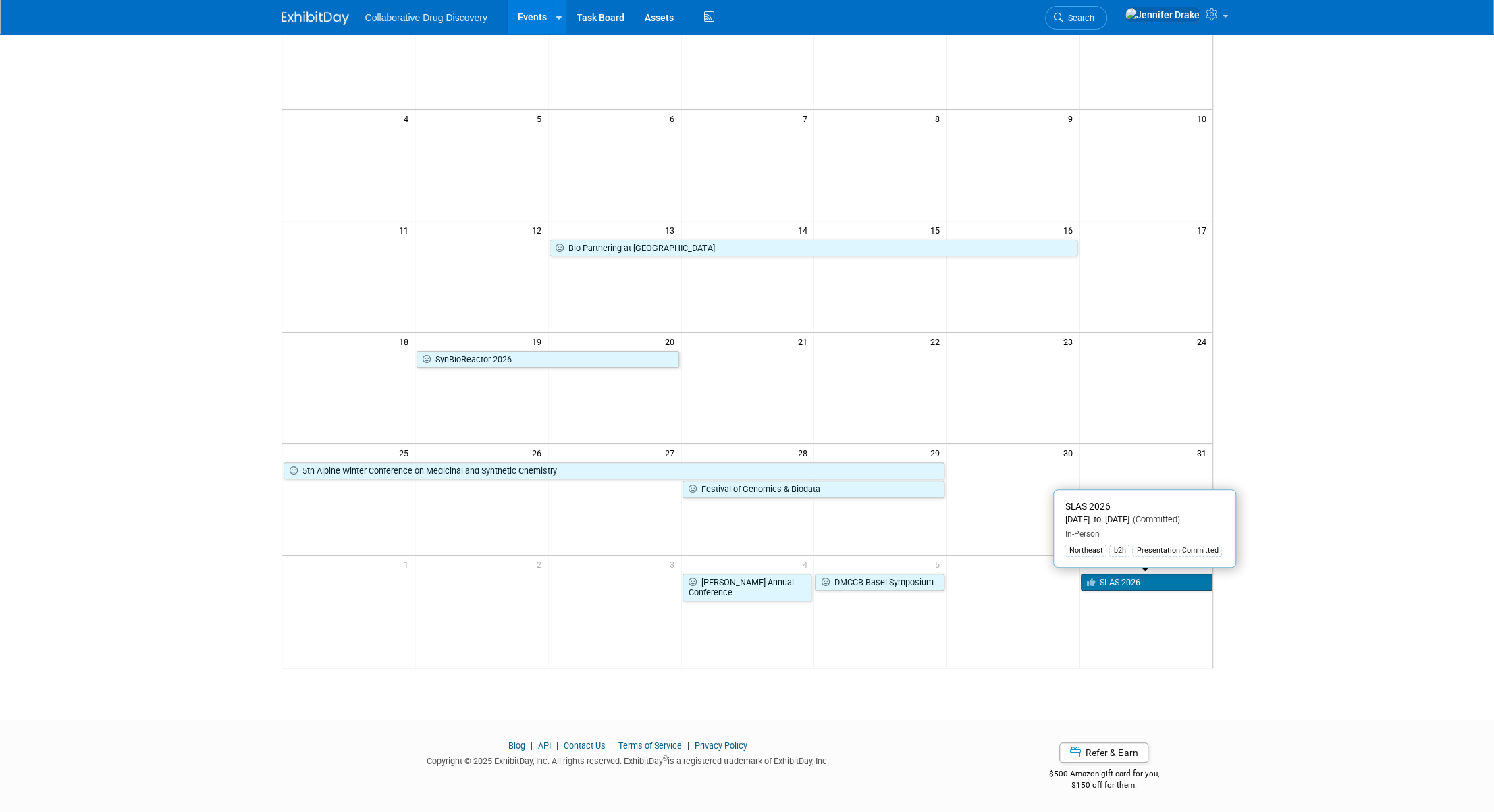
click at [1169, 576] on link "SLAS 2026" at bounding box center [1147, 583] width 131 height 18
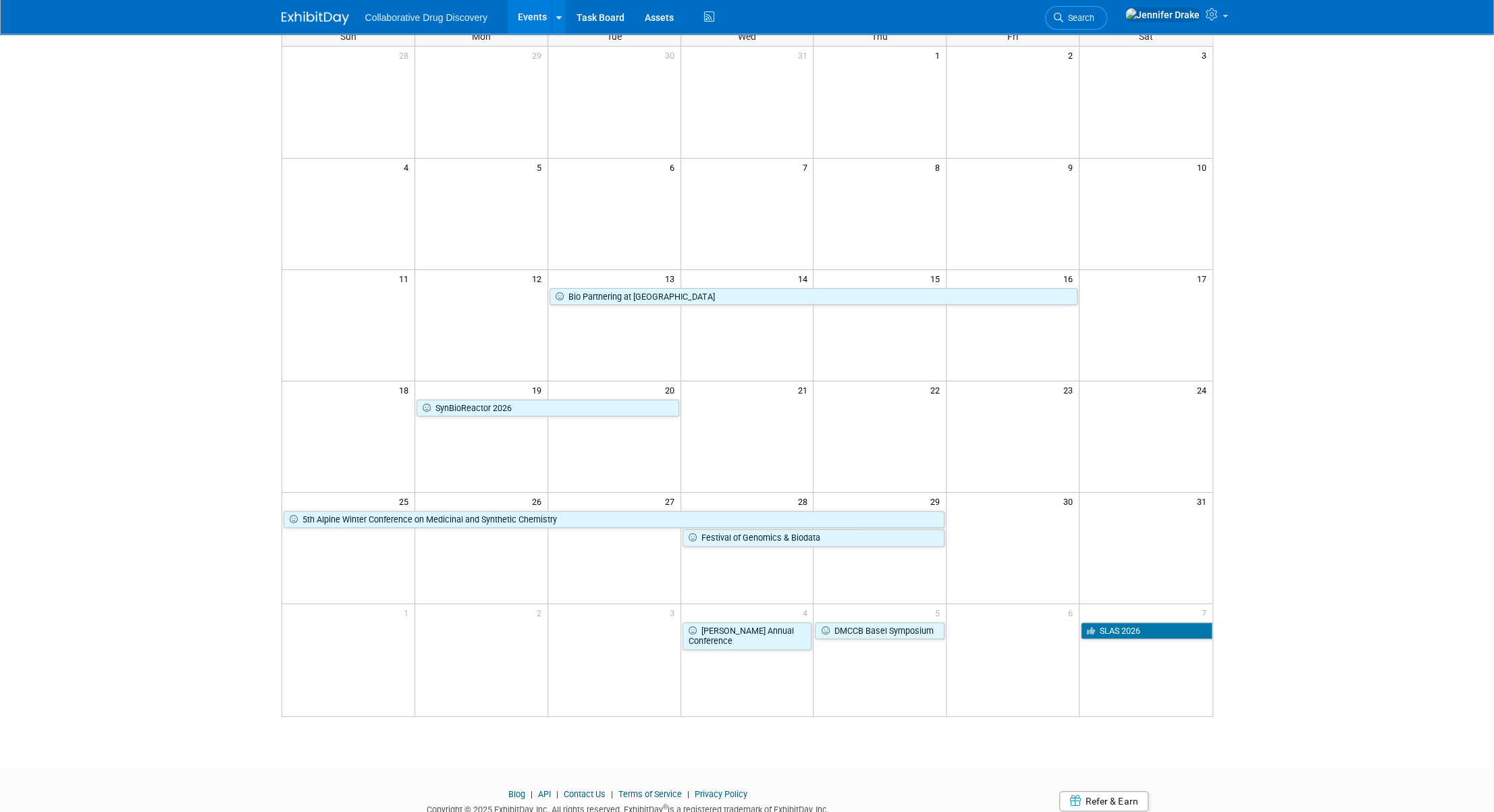
scroll to position [0, 0]
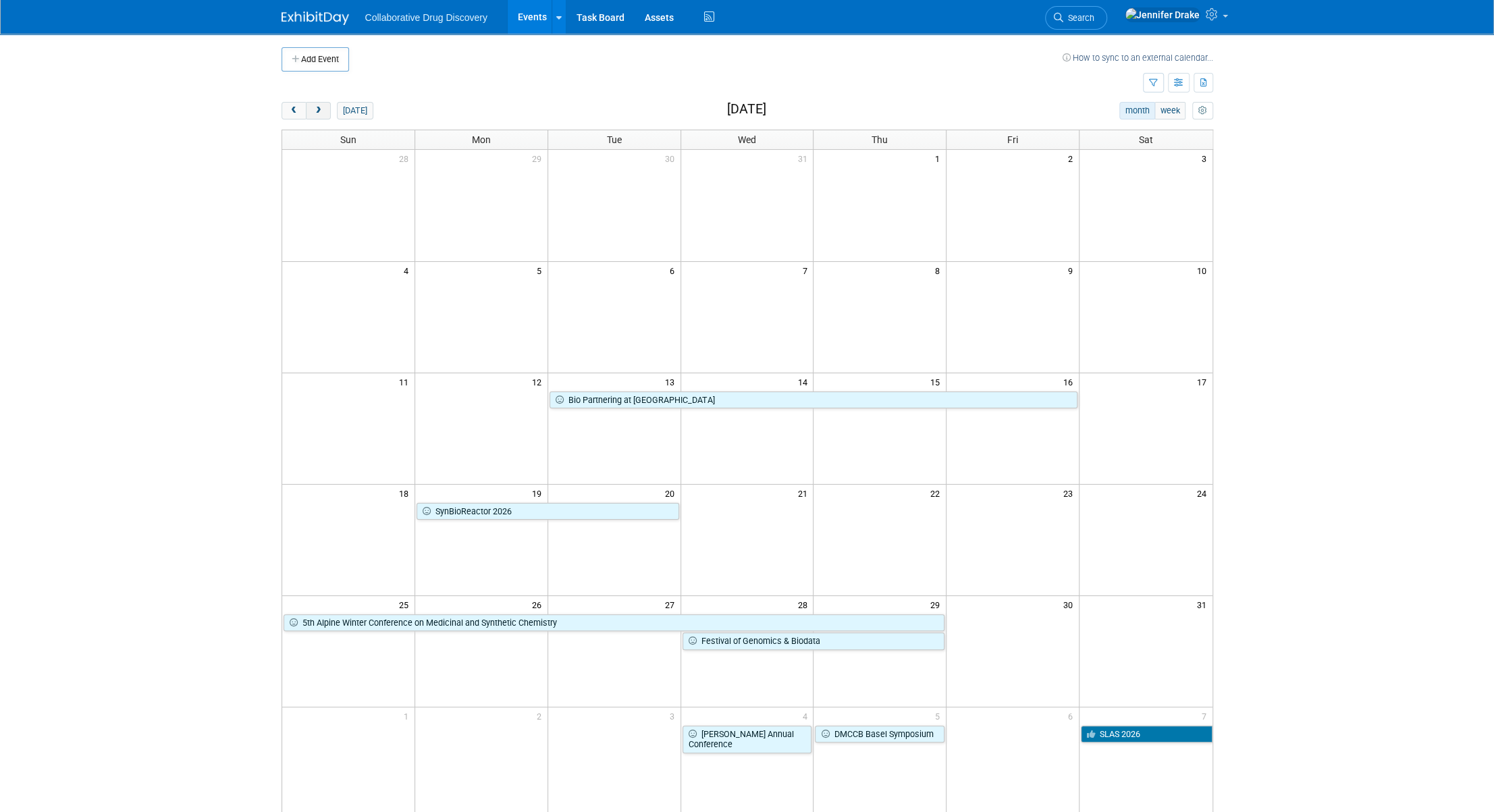
click at [319, 112] on span "next" at bounding box center [319, 111] width 11 height 9
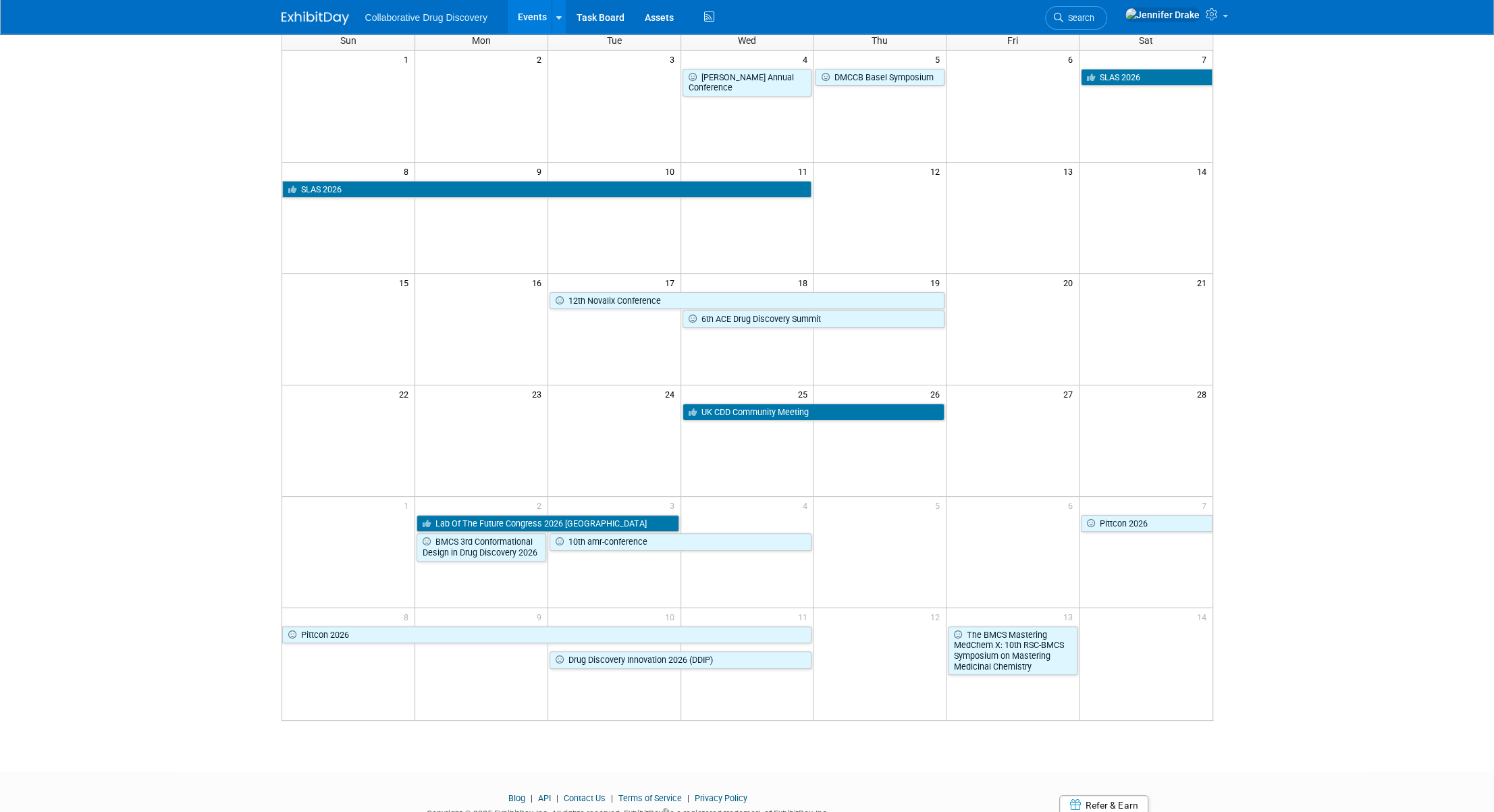
scroll to position [17, 0]
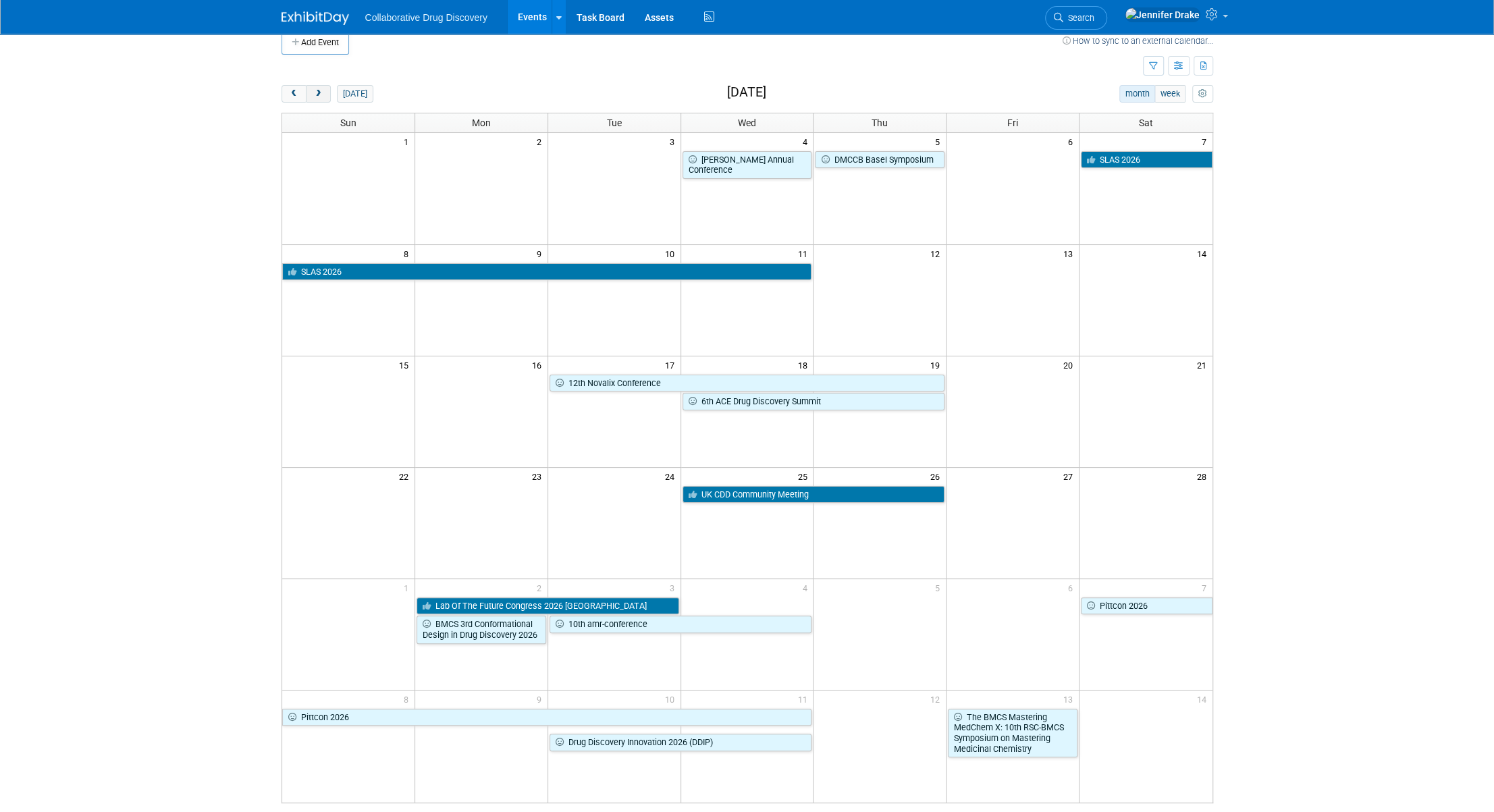
click at [314, 98] on button "next" at bounding box center [318, 94] width 25 height 18
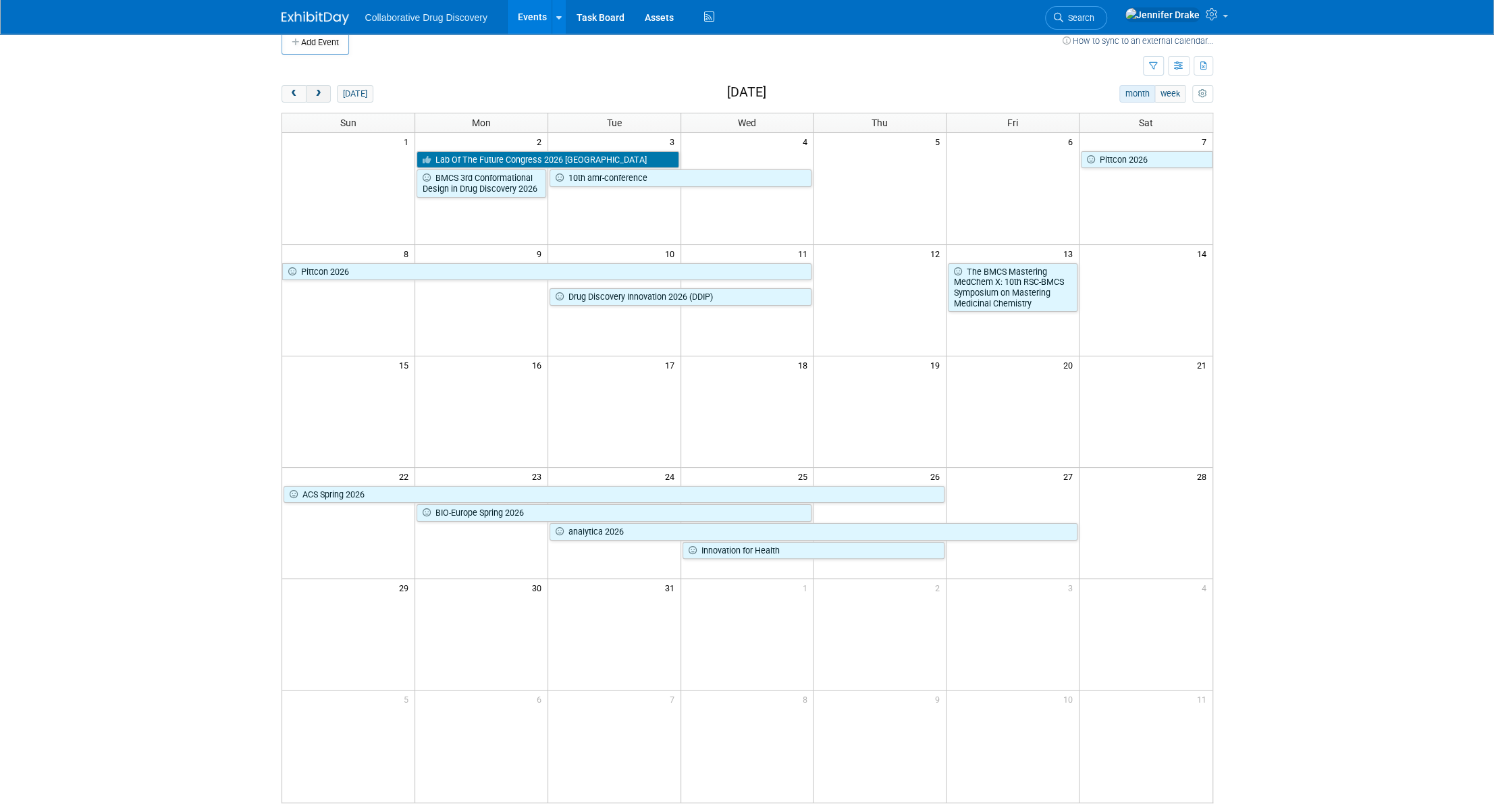
click at [313, 94] on span "next" at bounding box center [319, 94] width 11 height 9
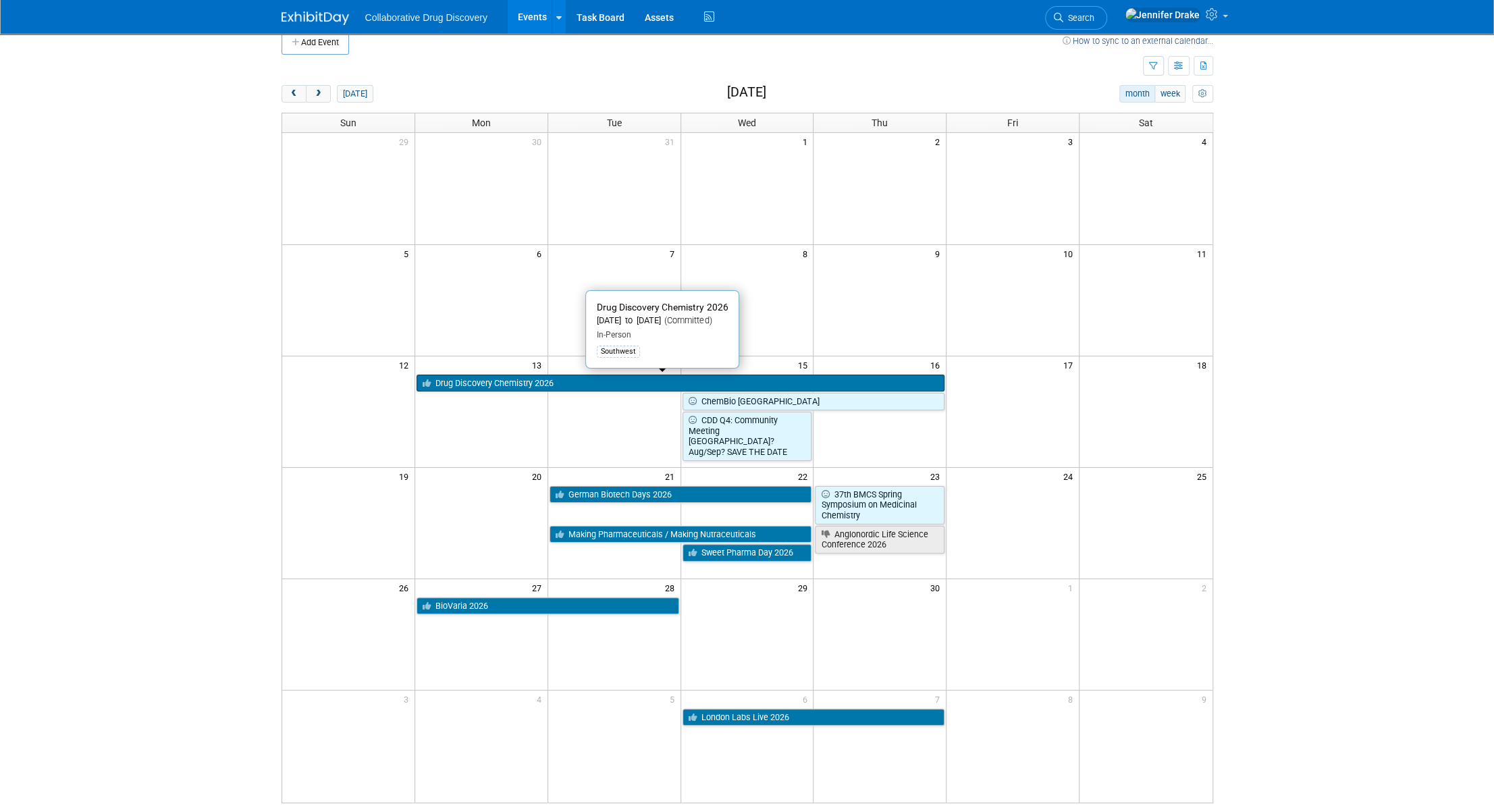
click at [642, 387] on link "Drug Discovery Chemistry 2026" at bounding box center [680, 383] width 528 height 18
click at [304, 90] on button "prev" at bounding box center [294, 94] width 25 height 18
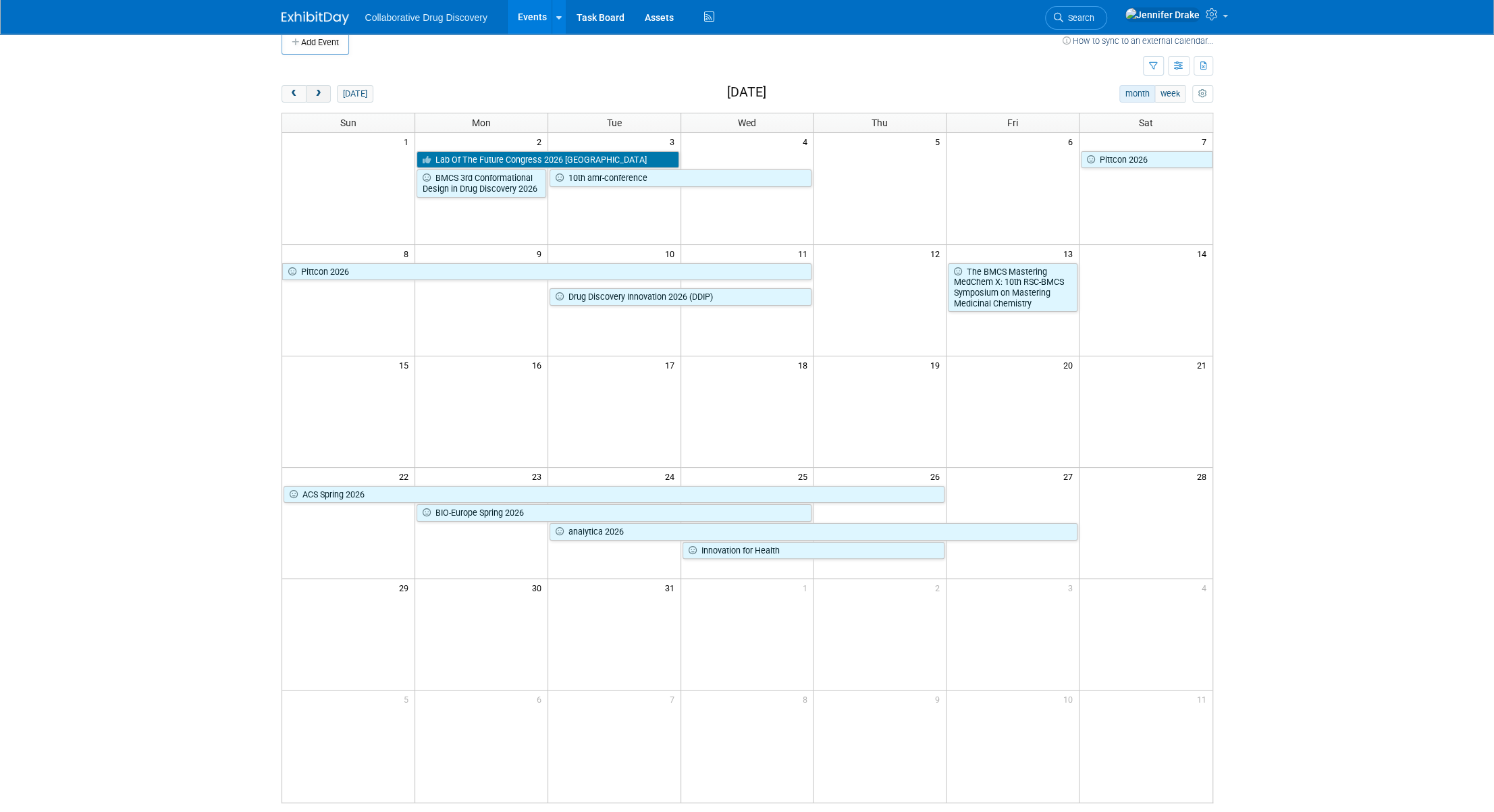
click at [311, 91] on button "next" at bounding box center [318, 94] width 25 height 18
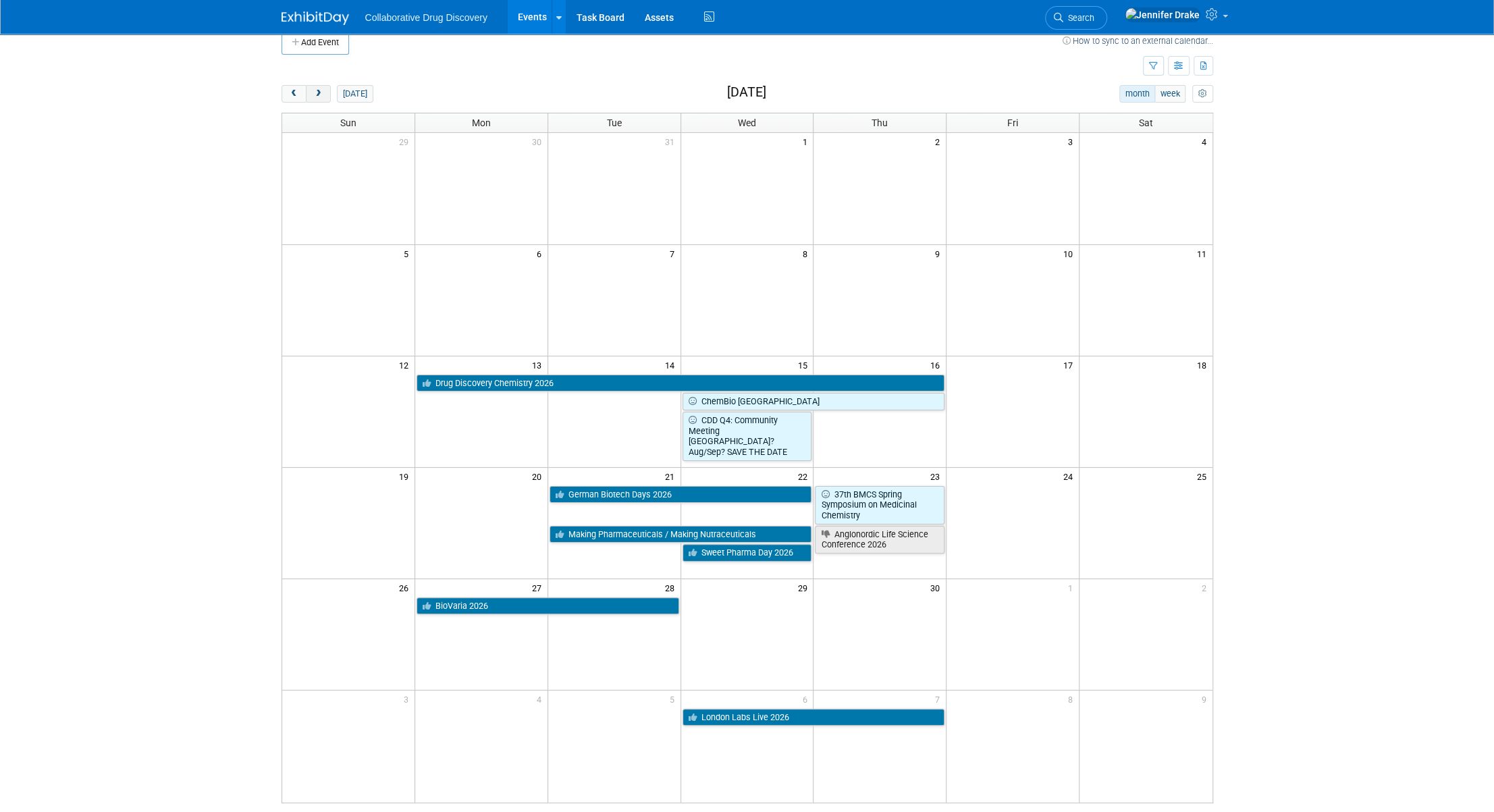
click at [311, 91] on button "next" at bounding box center [318, 94] width 25 height 18
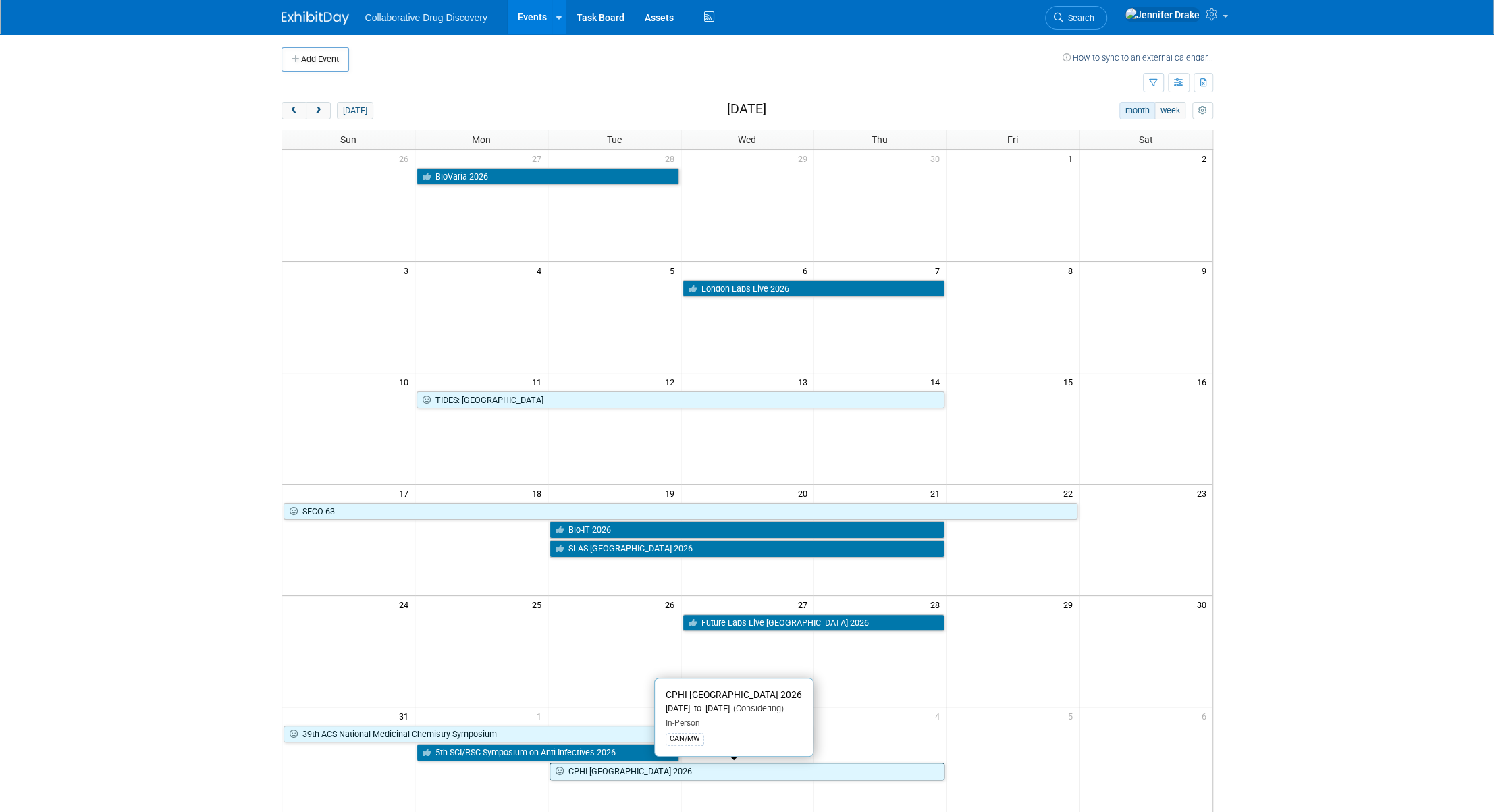
scroll to position [0, 0]
click at [324, 114] on button "next" at bounding box center [318, 110] width 25 height 18
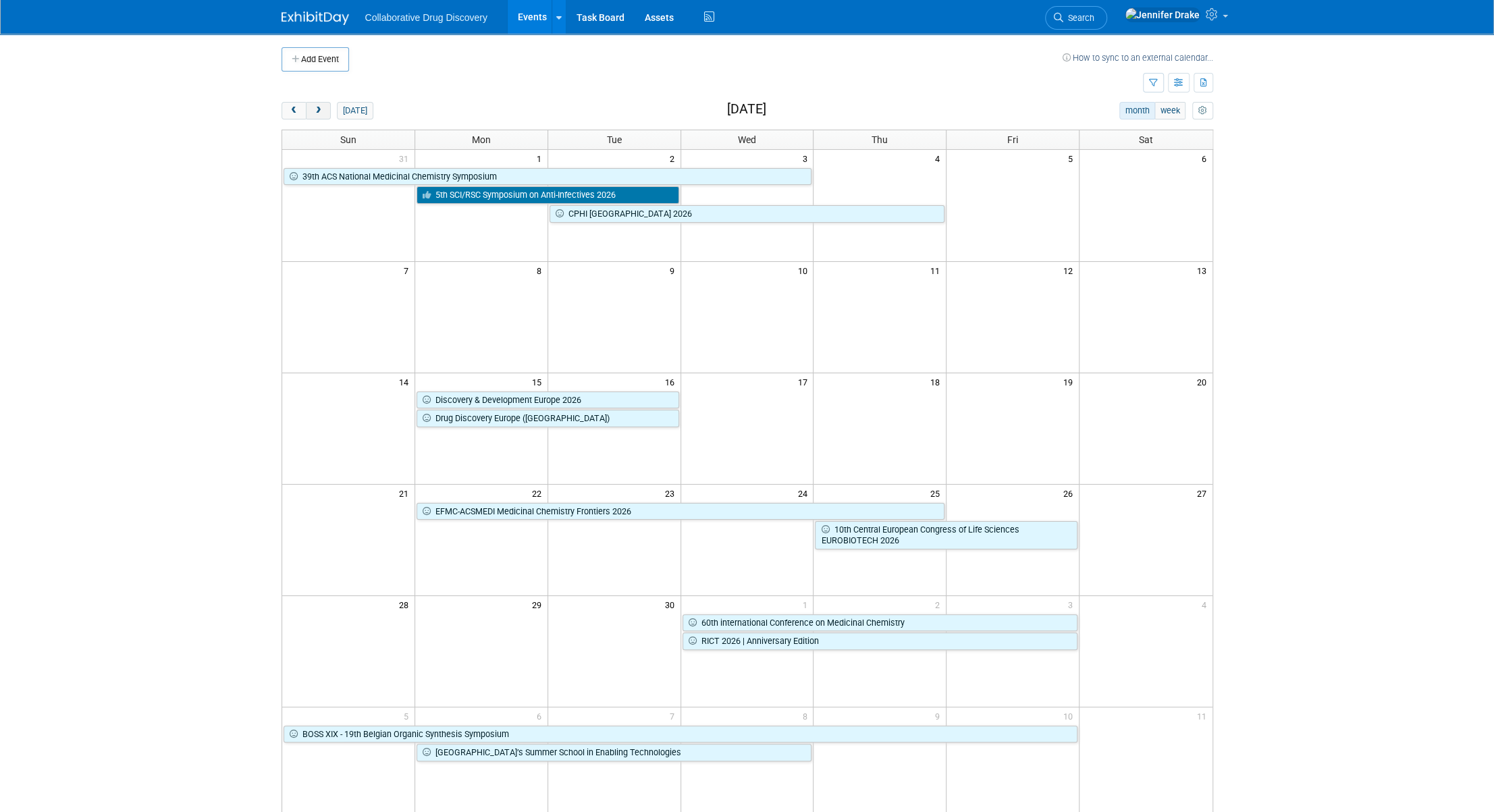
click at [319, 107] on span "next" at bounding box center [319, 111] width 11 height 9
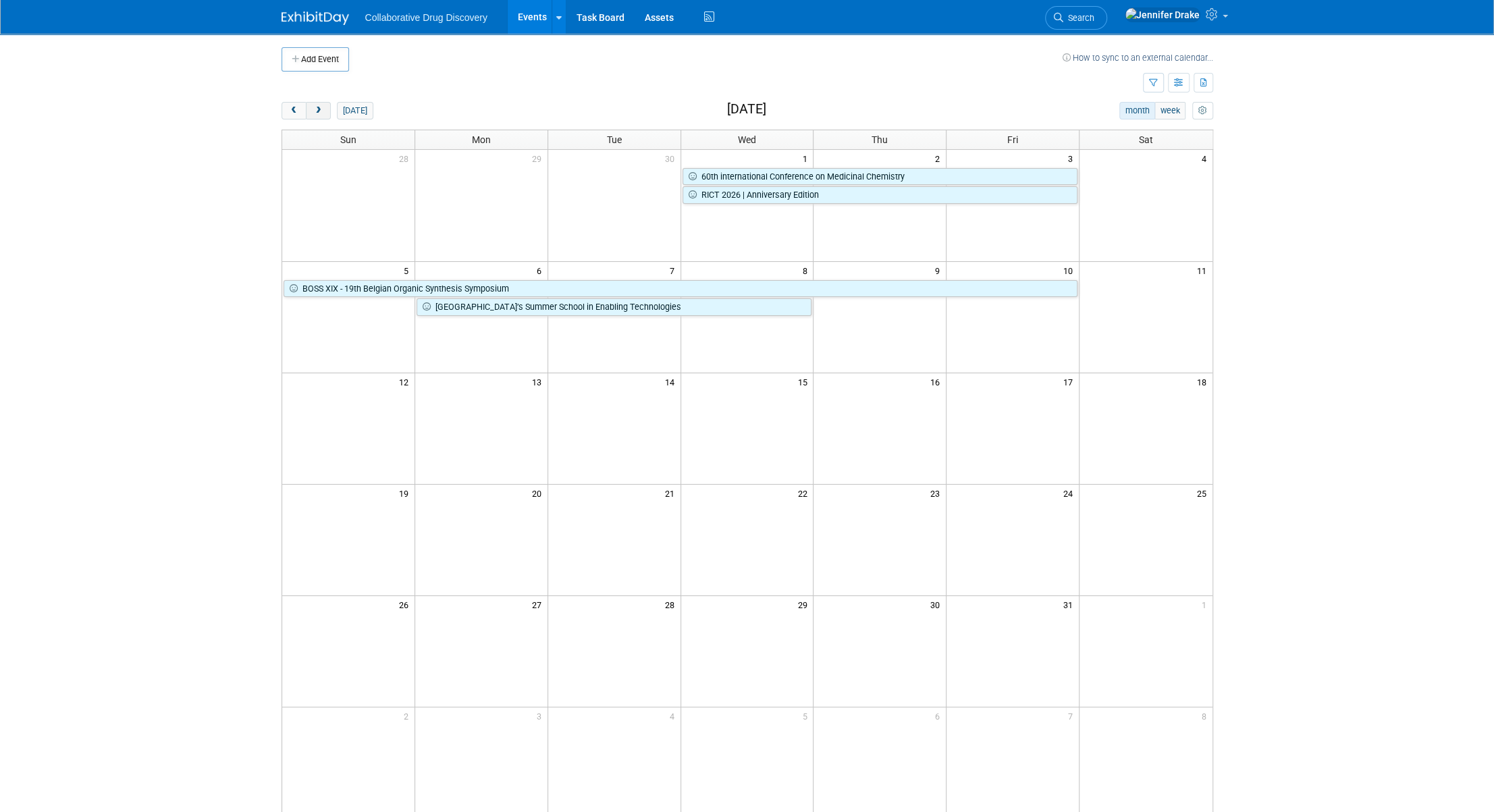
click at [318, 107] on span "next" at bounding box center [319, 111] width 11 height 9
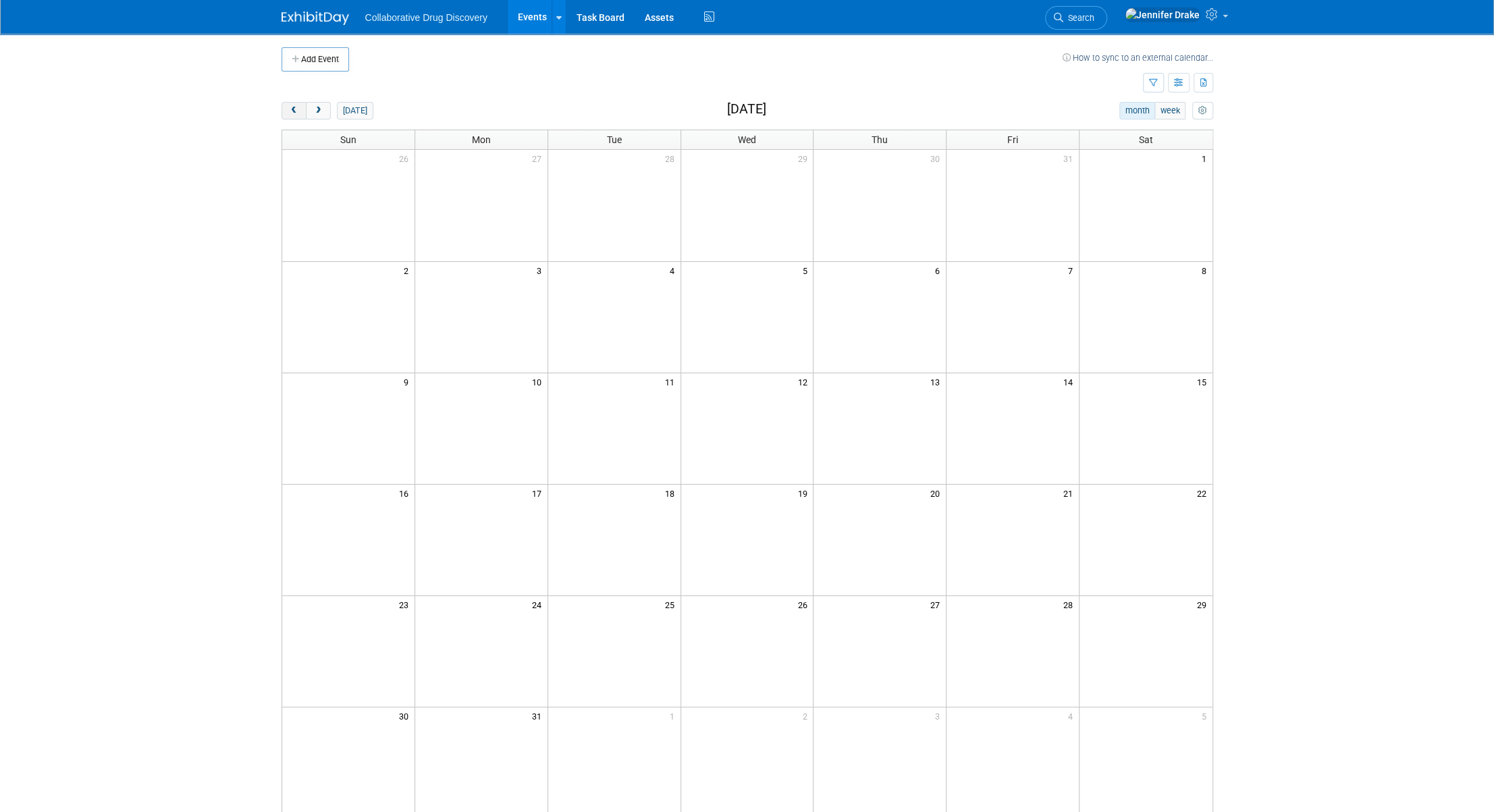
click at [297, 108] on span "prev" at bounding box center [294, 111] width 11 height 9
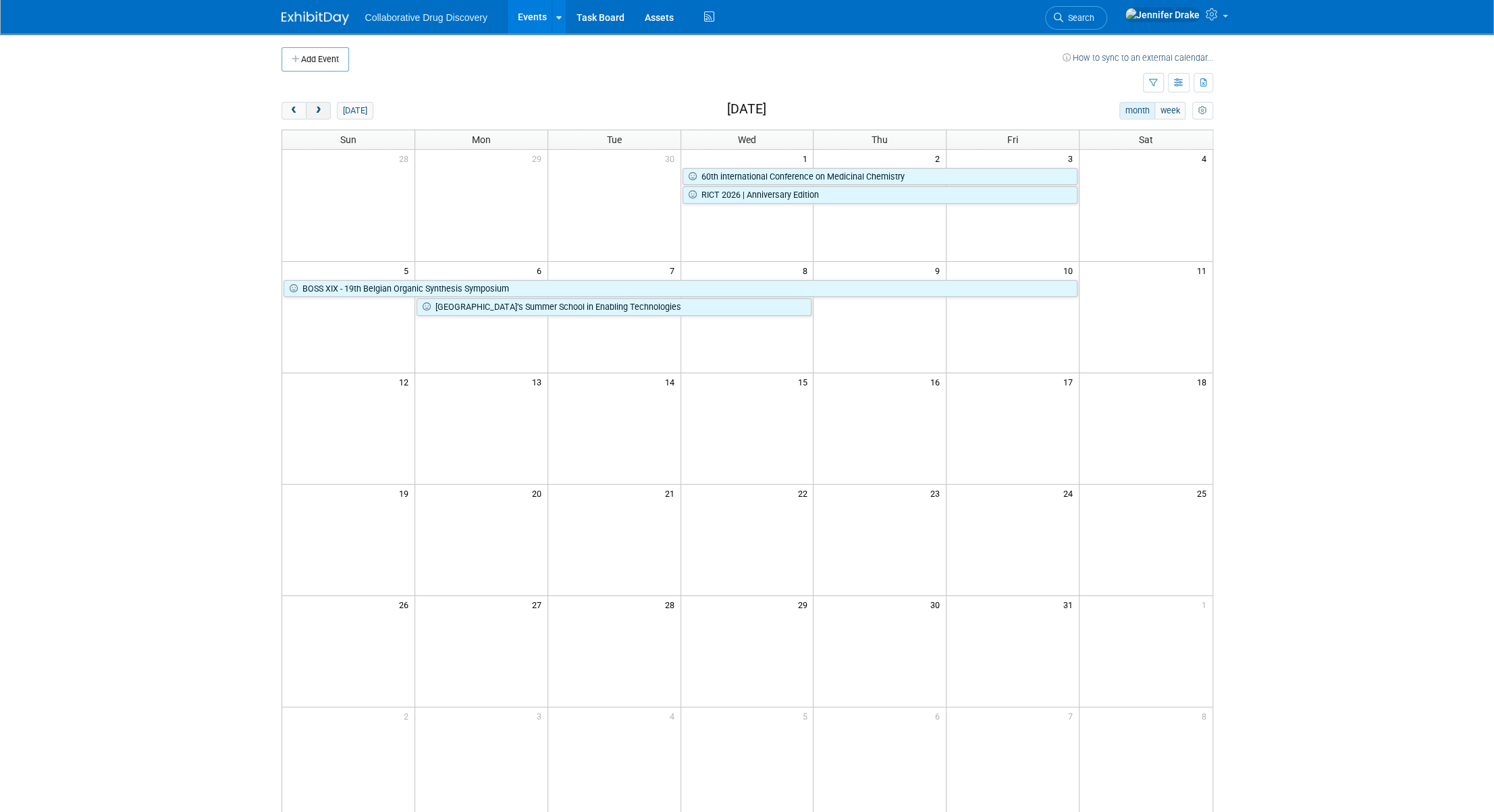
click at [322, 114] on span "next" at bounding box center [319, 111] width 11 height 9
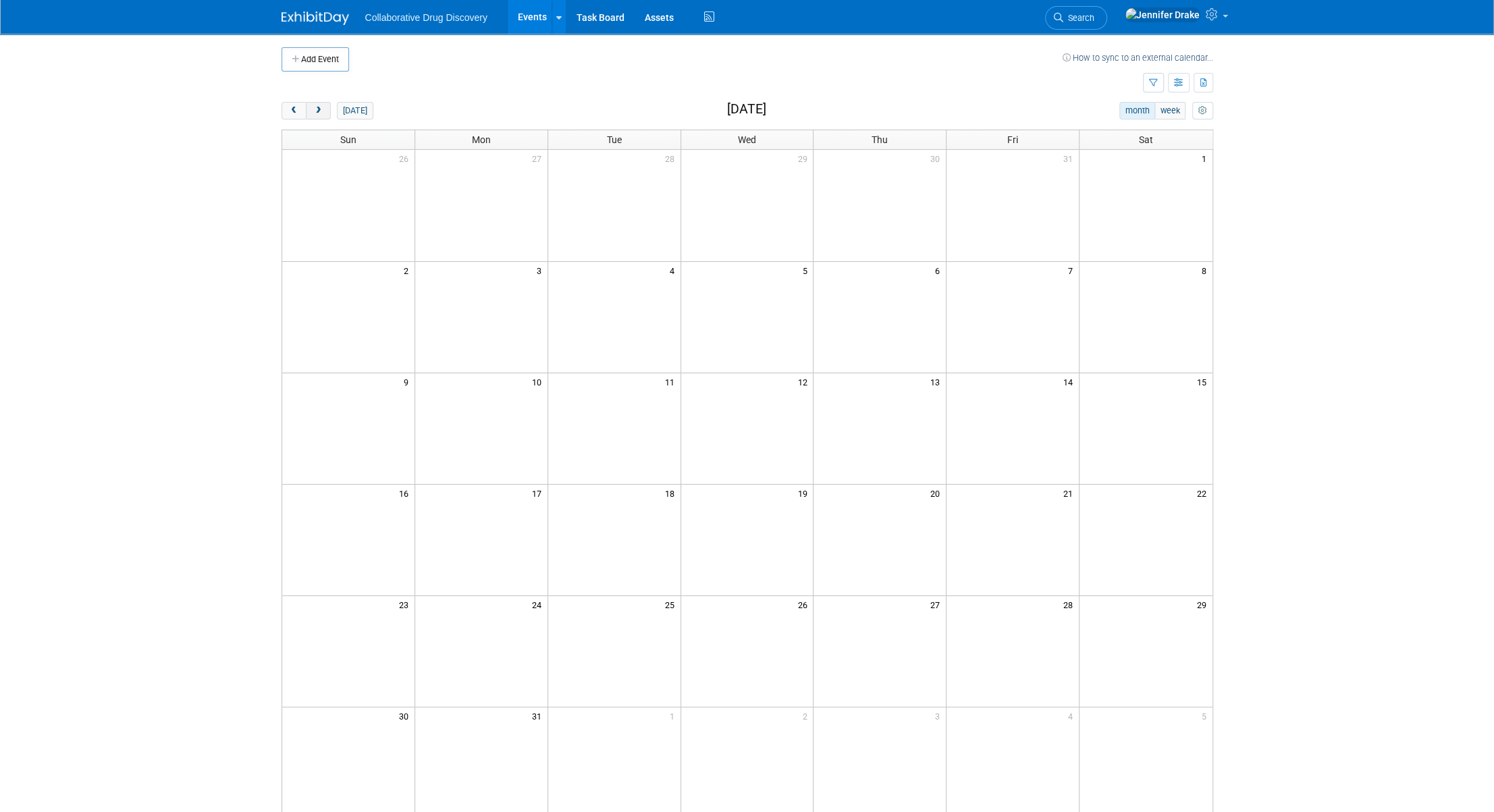
click at [322, 114] on span "next" at bounding box center [319, 111] width 11 height 9
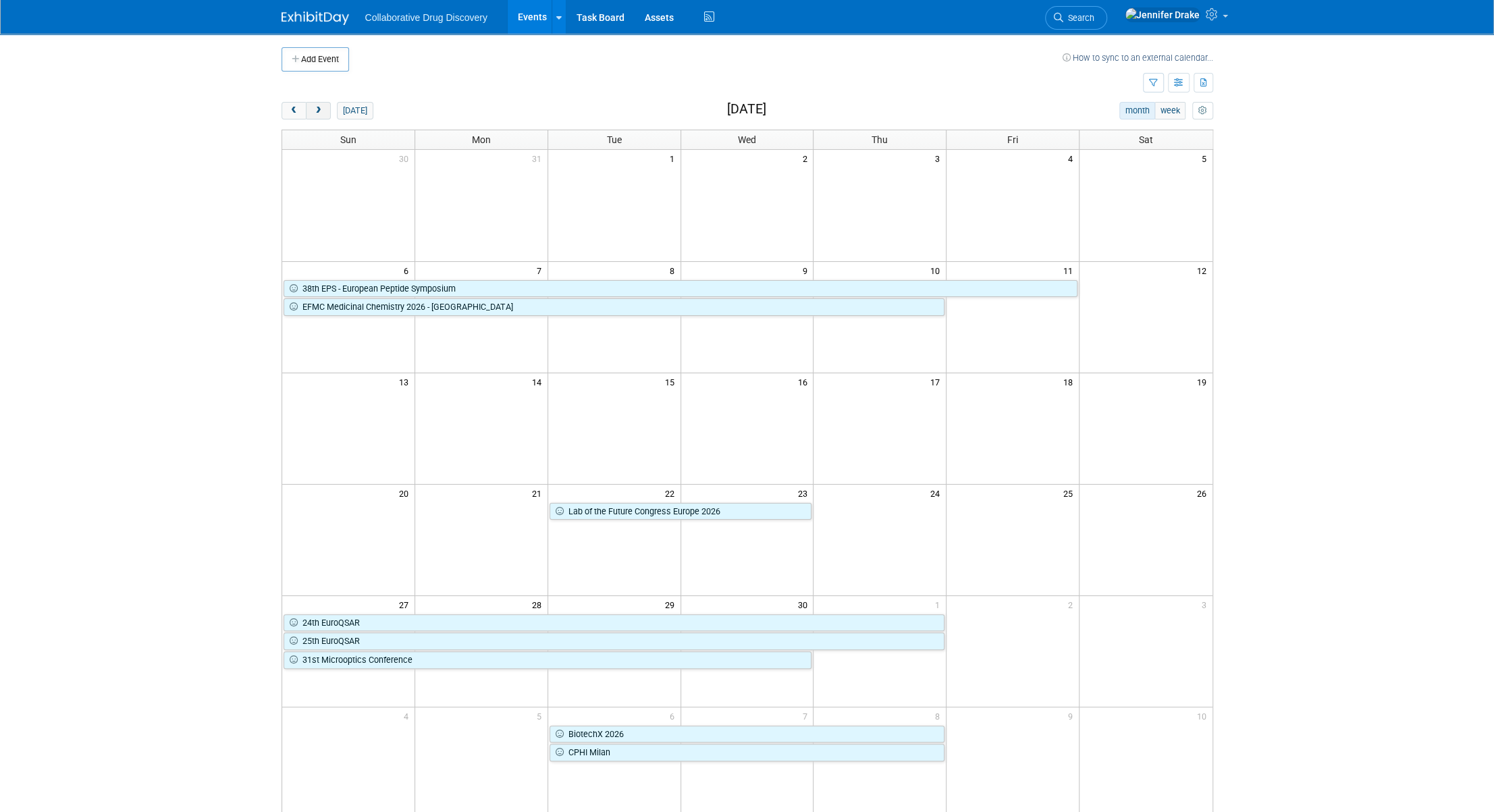
click at [322, 114] on span "next" at bounding box center [319, 111] width 11 height 9
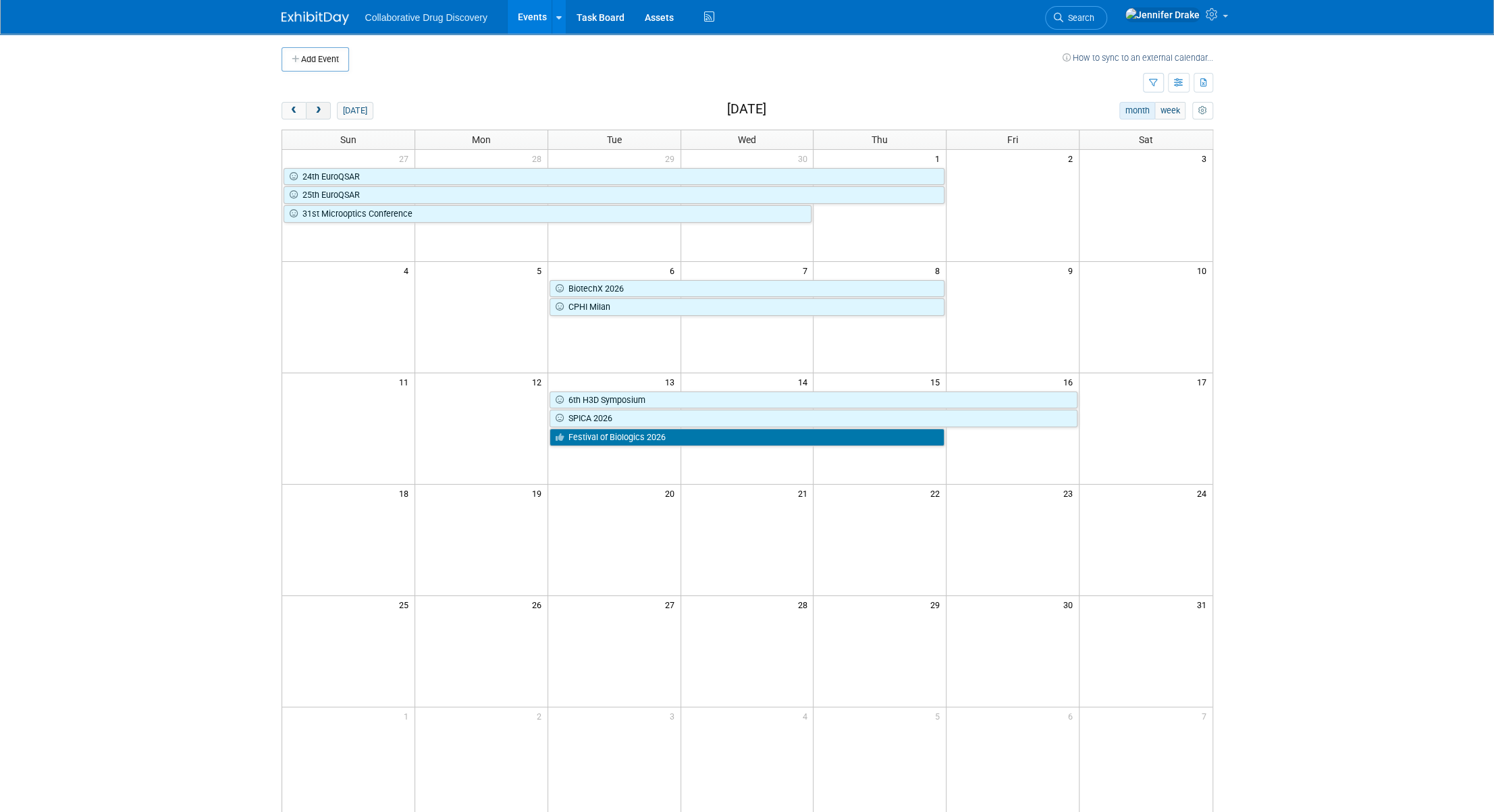
click at [318, 108] on span "next" at bounding box center [319, 111] width 11 height 9
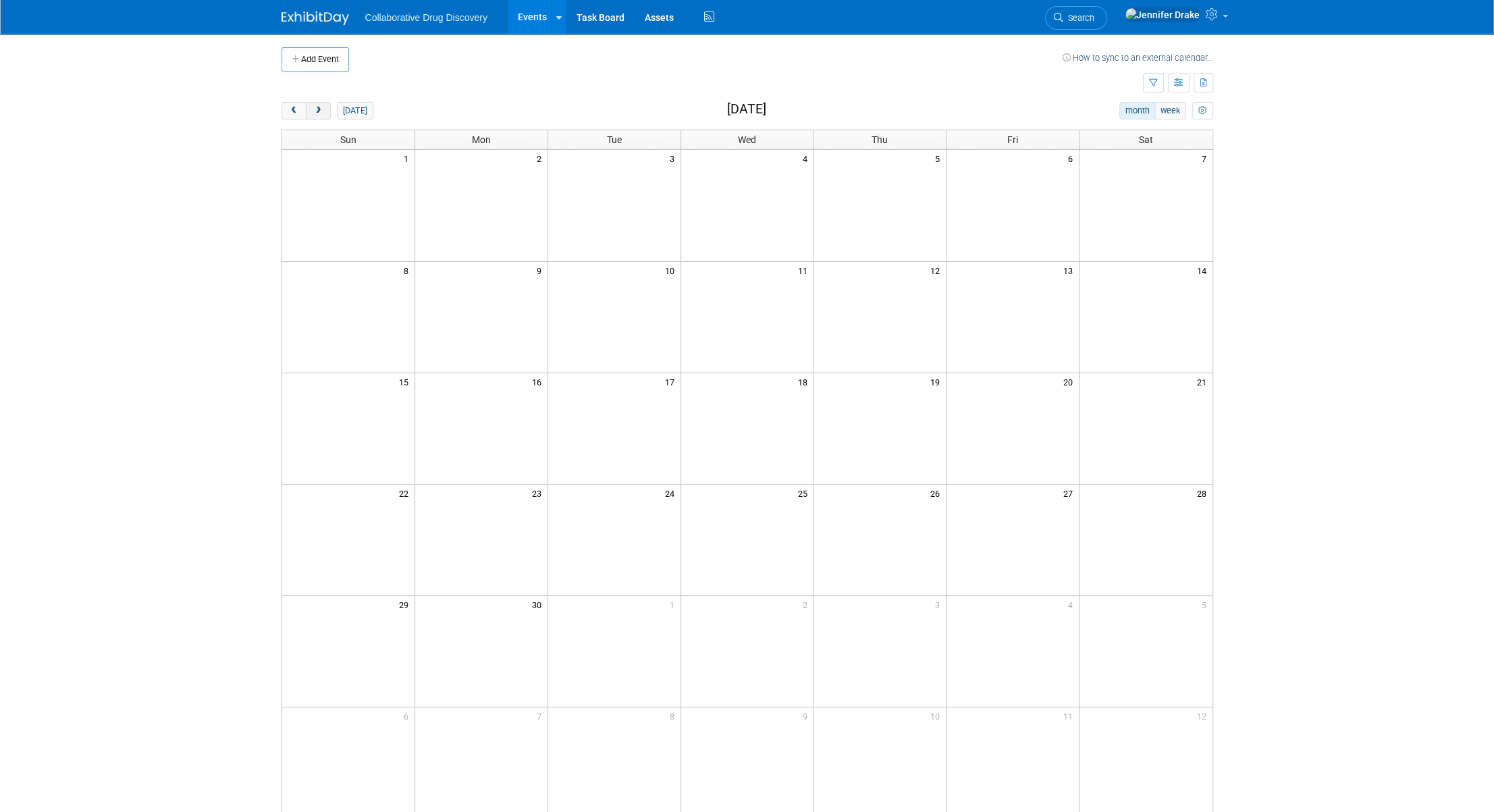
click at [315, 108] on span "next" at bounding box center [319, 111] width 11 height 9
click at [314, 108] on span "next" at bounding box center [319, 111] width 11 height 9
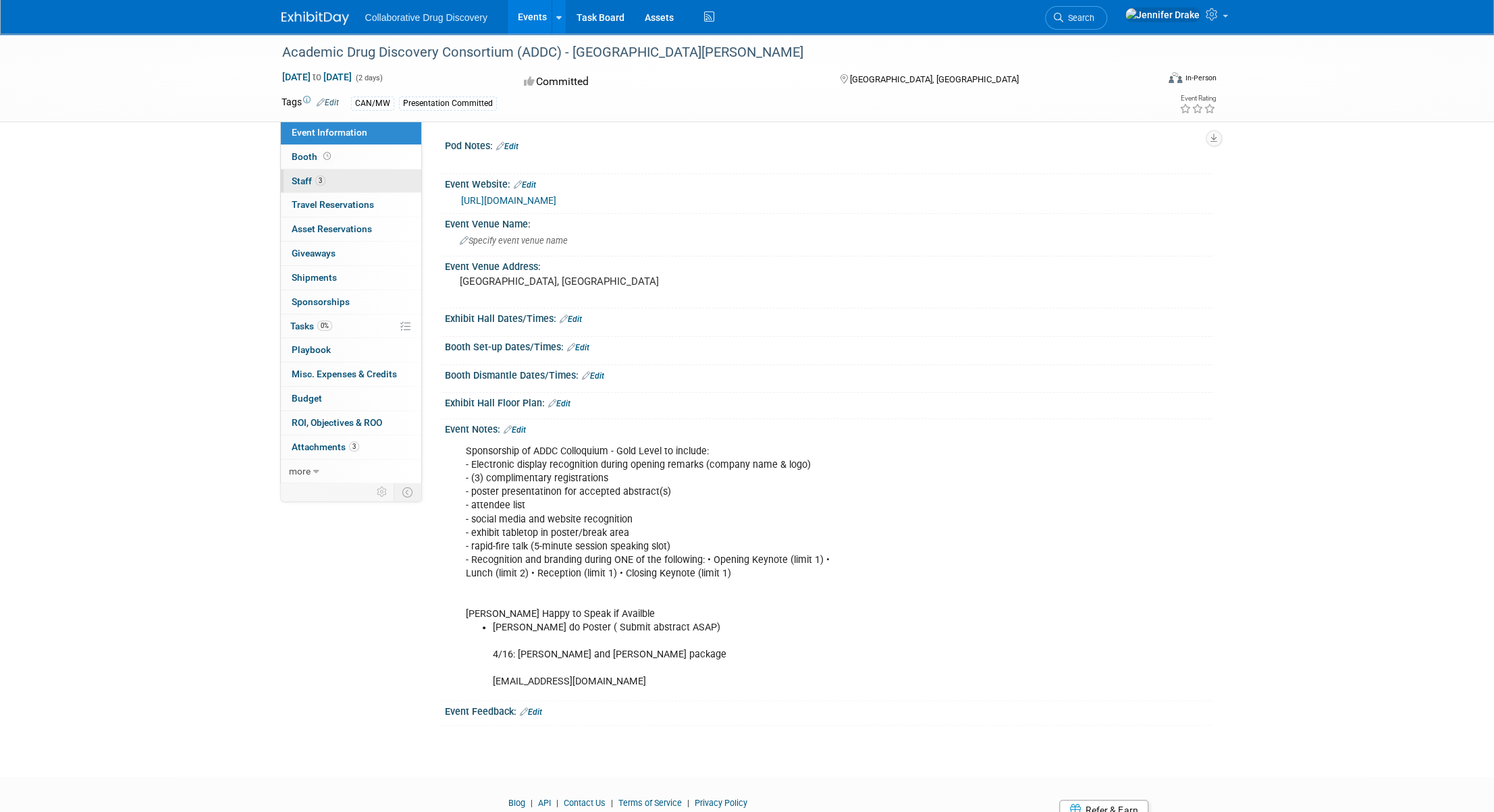
click at [375, 185] on link "3 Staff 3" at bounding box center [351, 181] width 140 height 24
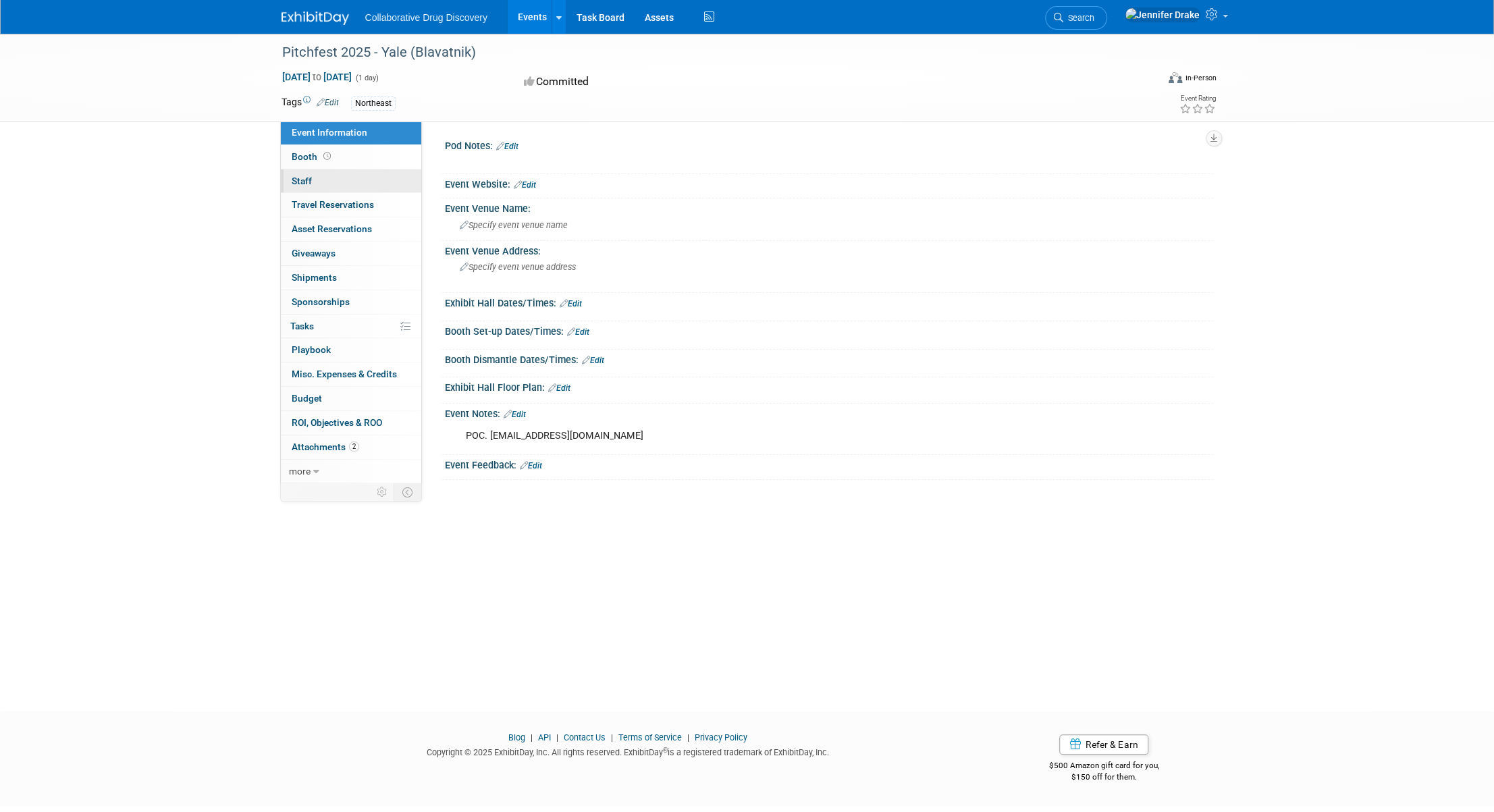
click at [322, 173] on link "0 Staff 0" at bounding box center [351, 181] width 140 height 24
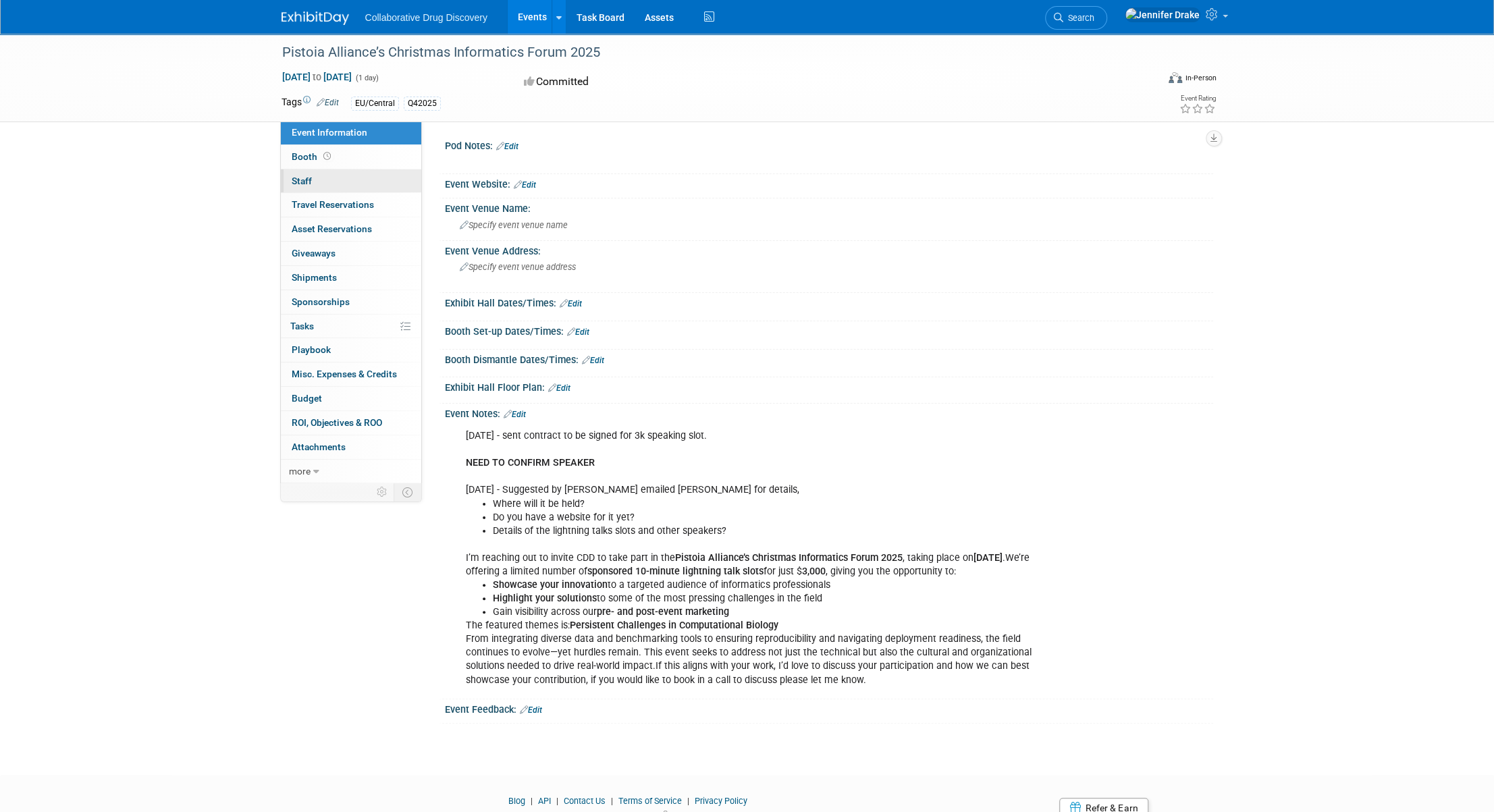
click at [314, 176] on link "0 Staff 0" at bounding box center [351, 181] width 140 height 24
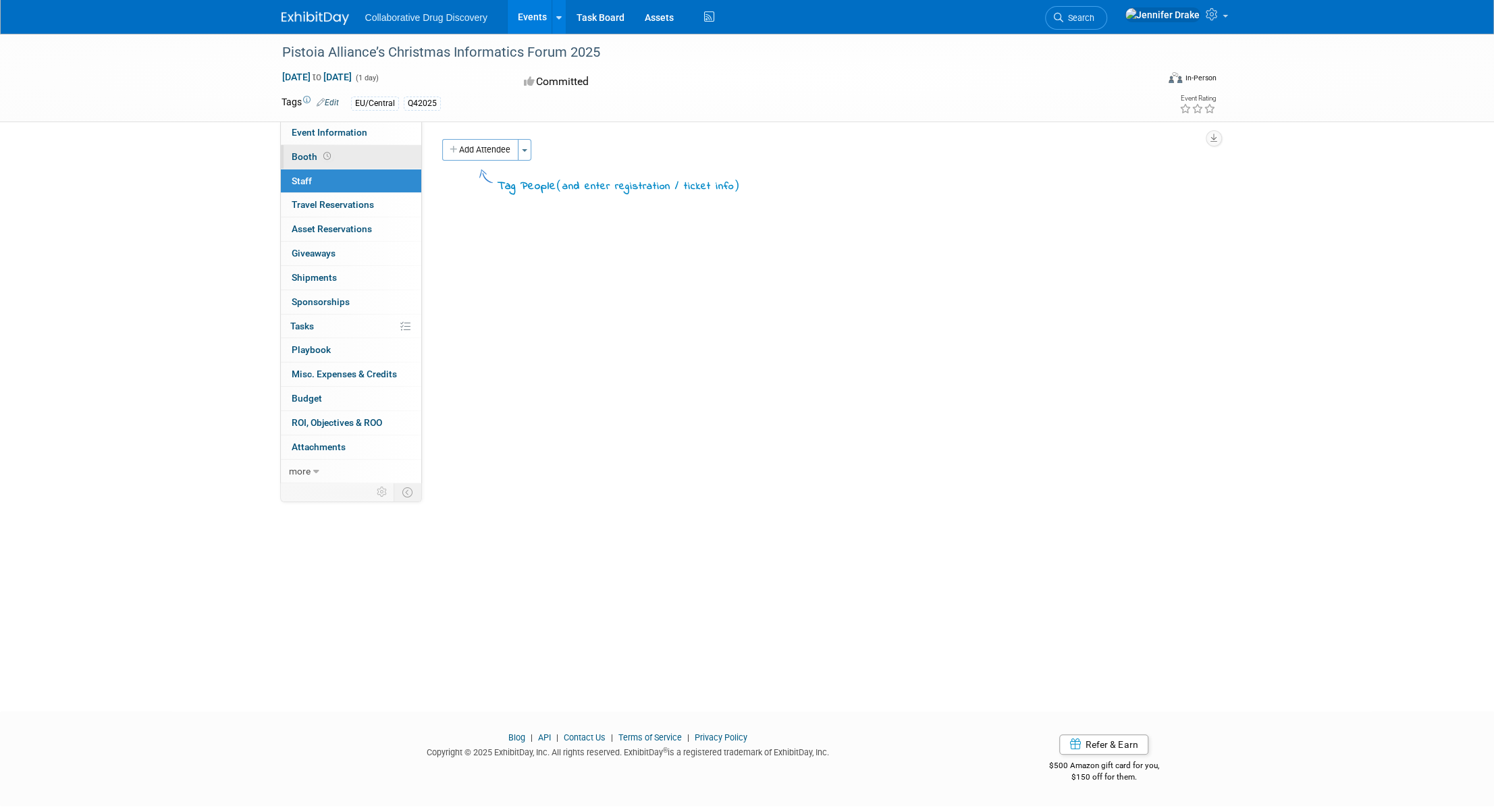
click at [307, 161] on span "Booth" at bounding box center [312, 157] width 42 height 10
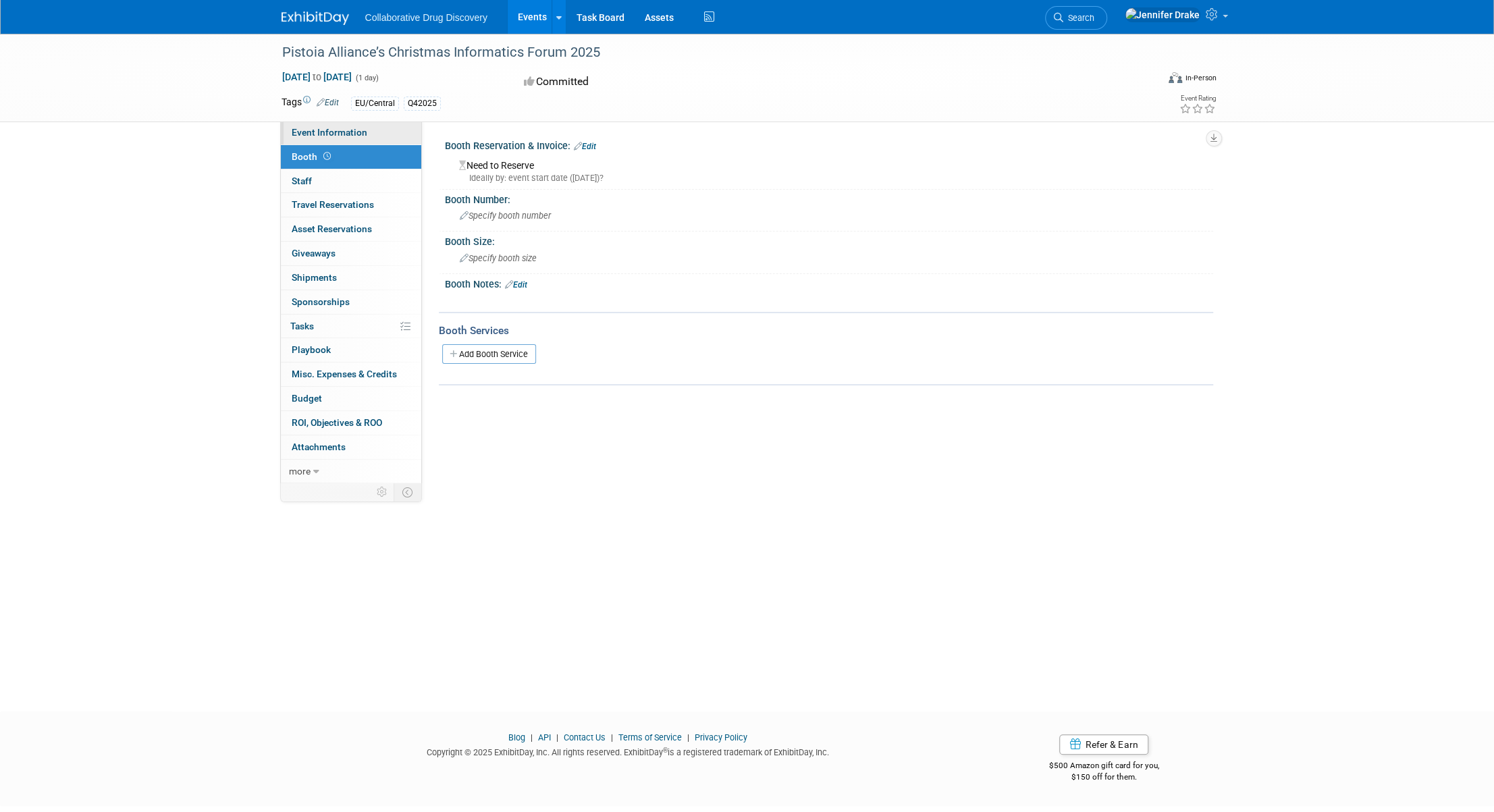
click at [302, 129] on span "Event Information" at bounding box center [329, 132] width 75 height 10
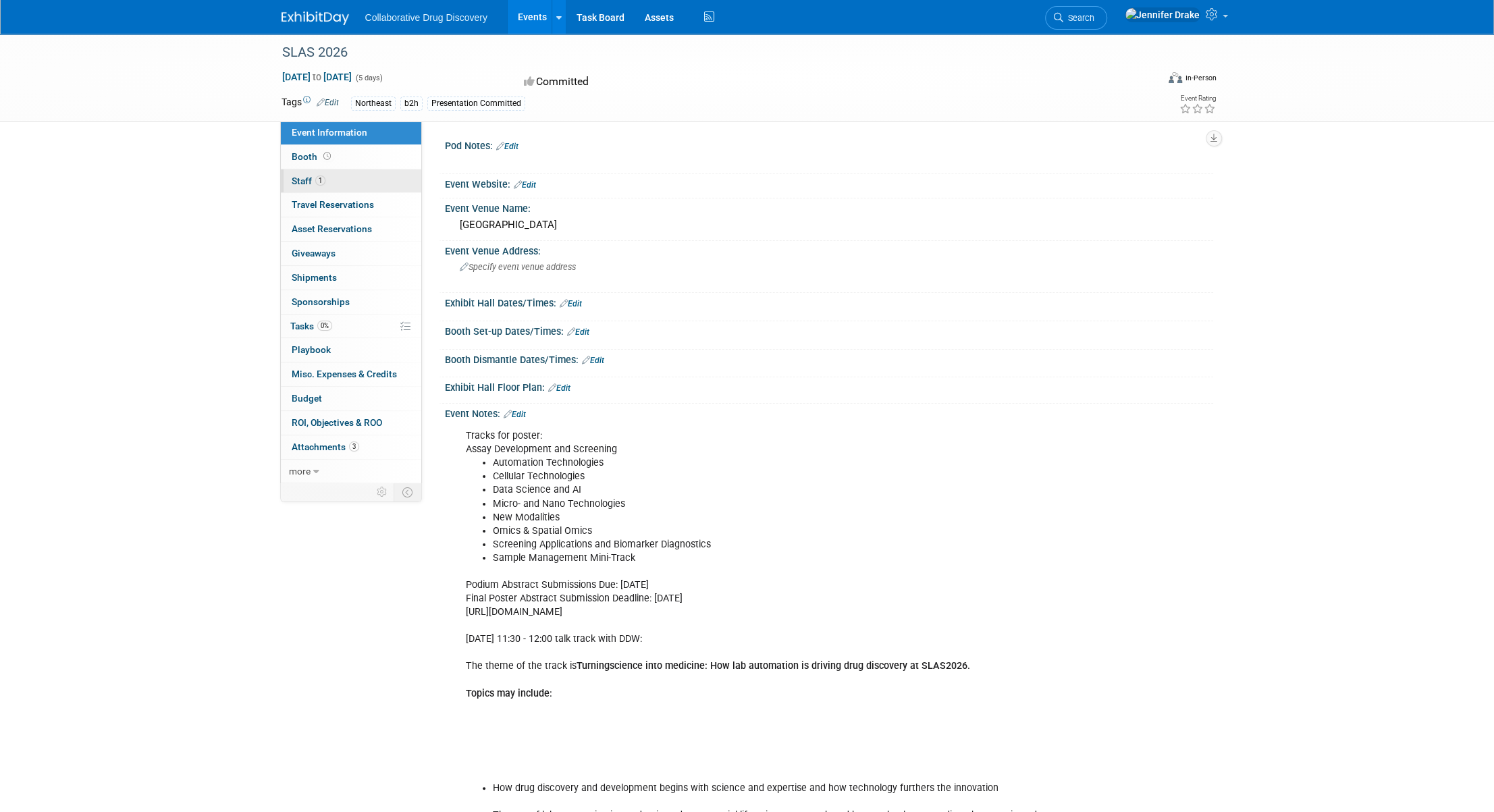
click at [356, 183] on link "1 Staff 1" at bounding box center [351, 181] width 140 height 24
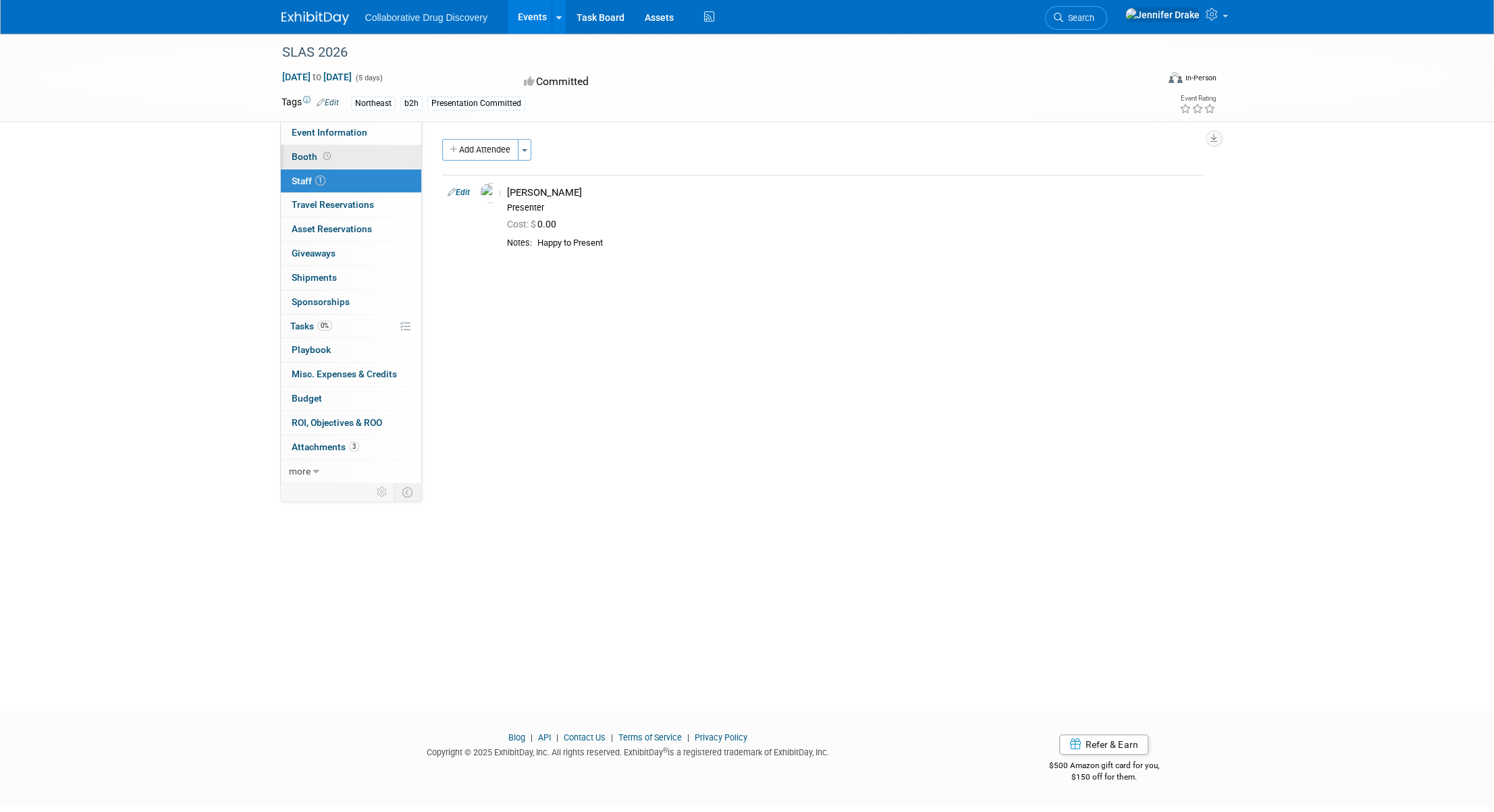
click at [381, 164] on link "Booth" at bounding box center [351, 157] width 140 height 24
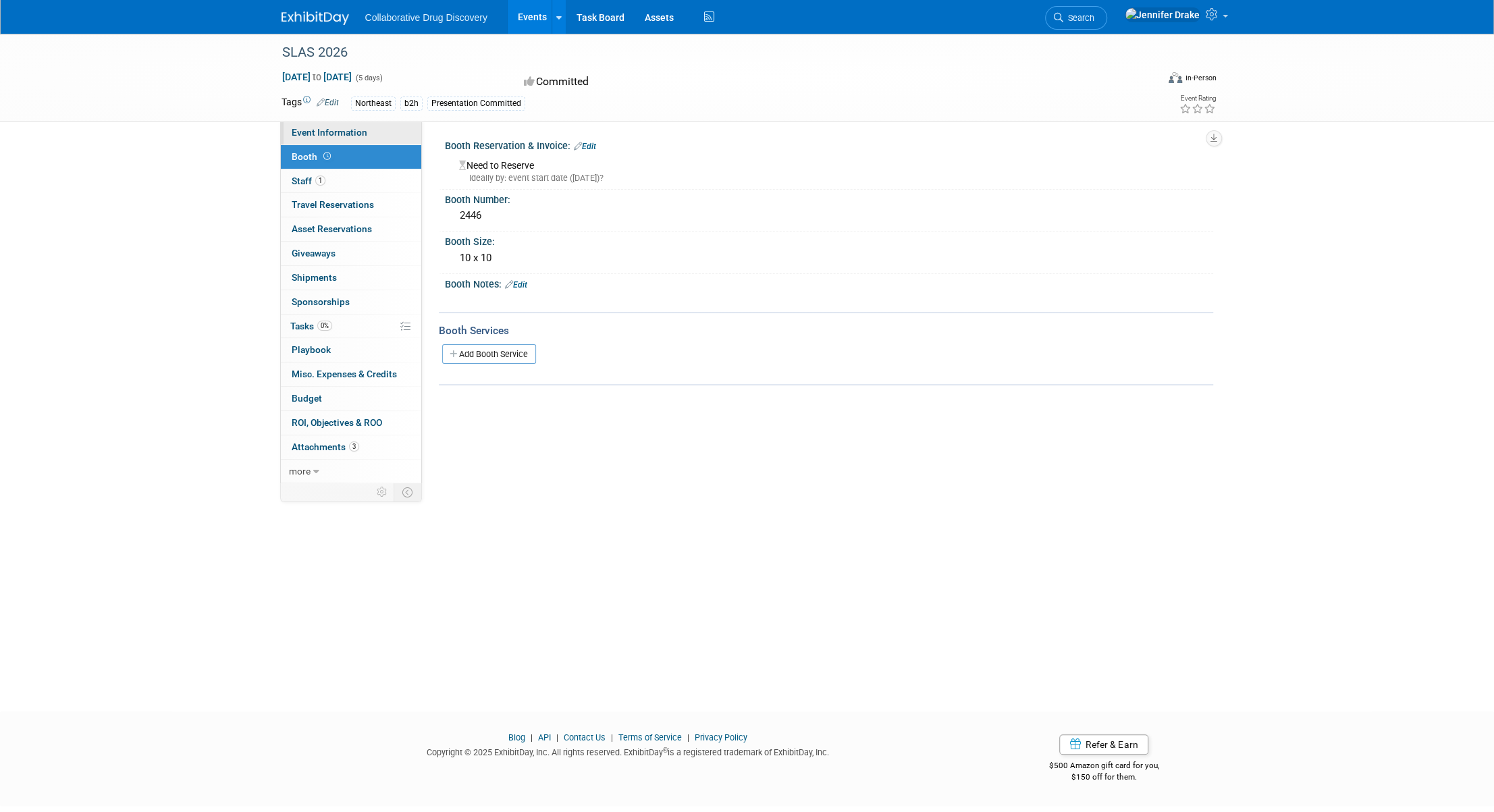
click at [362, 129] on span "Event Information" at bounding box center [329, 132] width 75 height 10
